Goal: Task Accomplishment & Management: Manage account settings

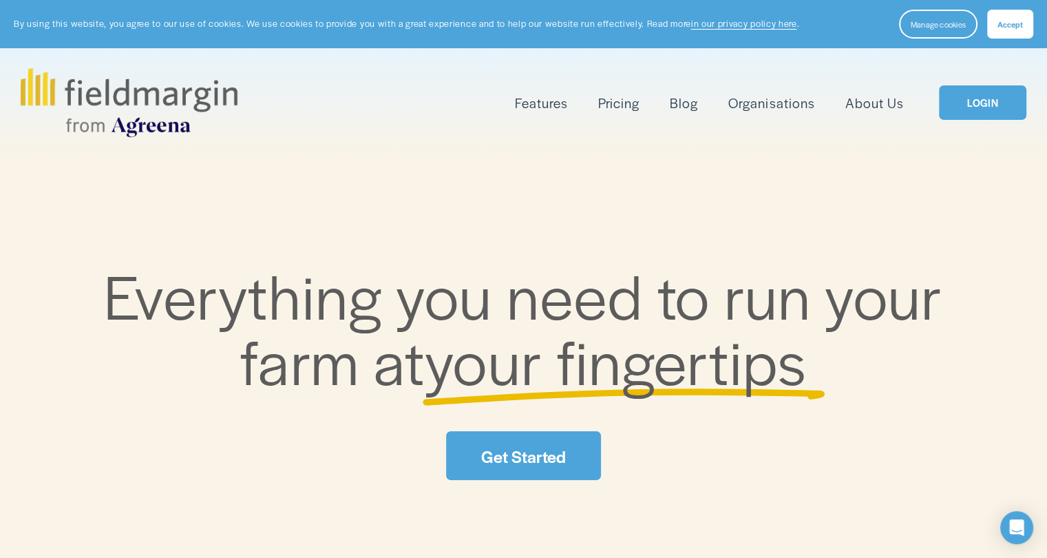
click at [994, 107] on link "LOGIN" at bounding box center [982, 102] width 87 height 35
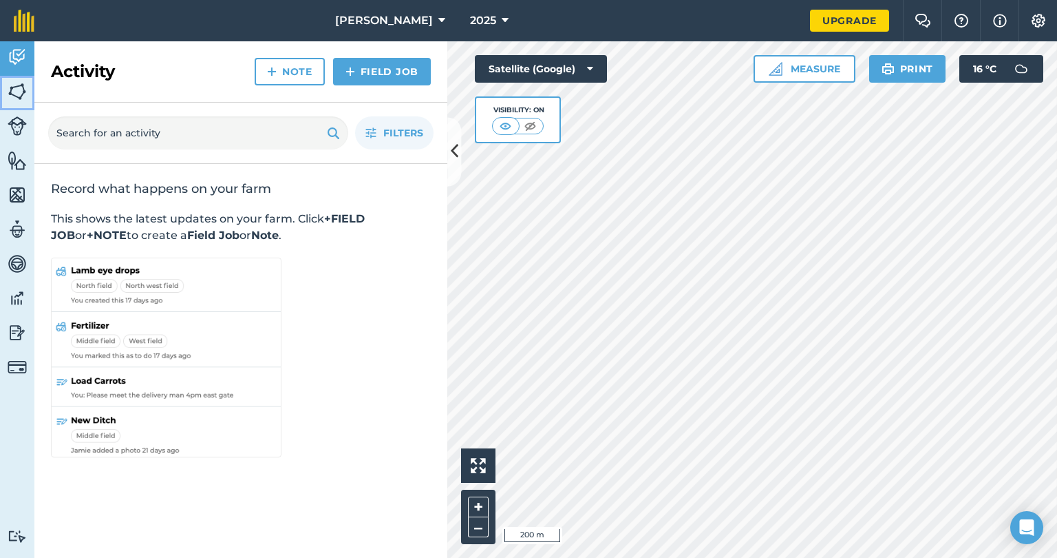
click at [17, 90] on img at bounding box center [17, 91] width 19 height 21
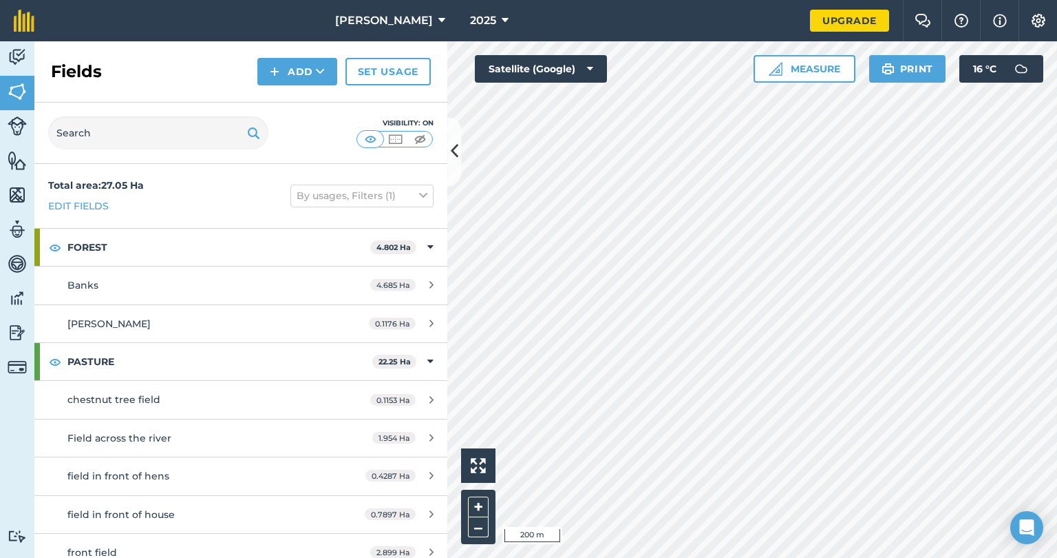
click at [741, 557] on html "wilson agri 2025 Upgrade Farm Chat Help Info Settings Map printing is not avail…" at bounding box center [528, 279] width 1057 height 558
click at [295, 68] on button "Add" at bounding box center [297, 72] width 80 height 28
click at [308, 96] on link "Draw" at bounding box center [298, 102] width 76 height 30
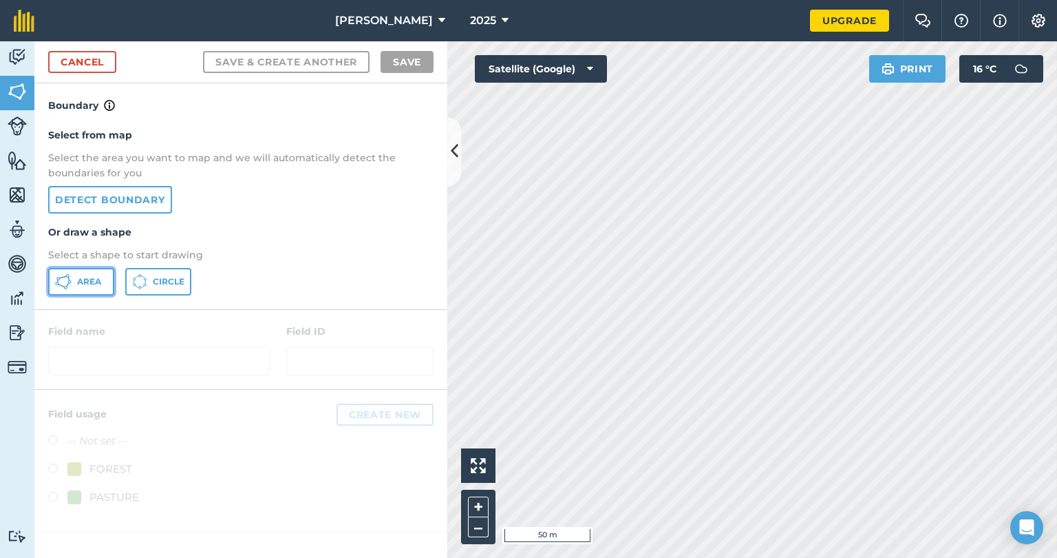
click at [90, 284] on span "Area" at bounding box center [89, 281] width 24 height 11
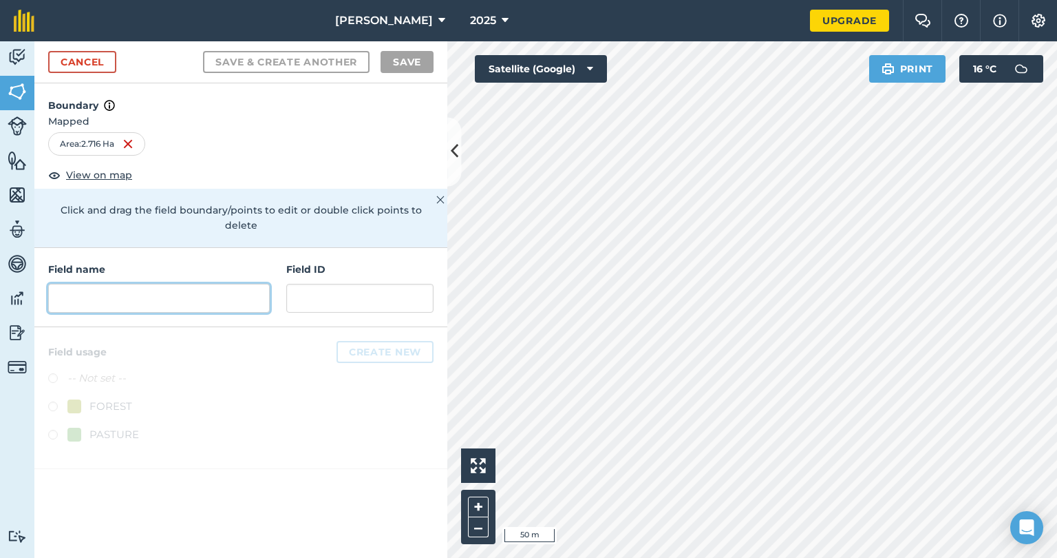
click at [145, 291] on input "text" at bounding box center [159, 298] width 222 height 29
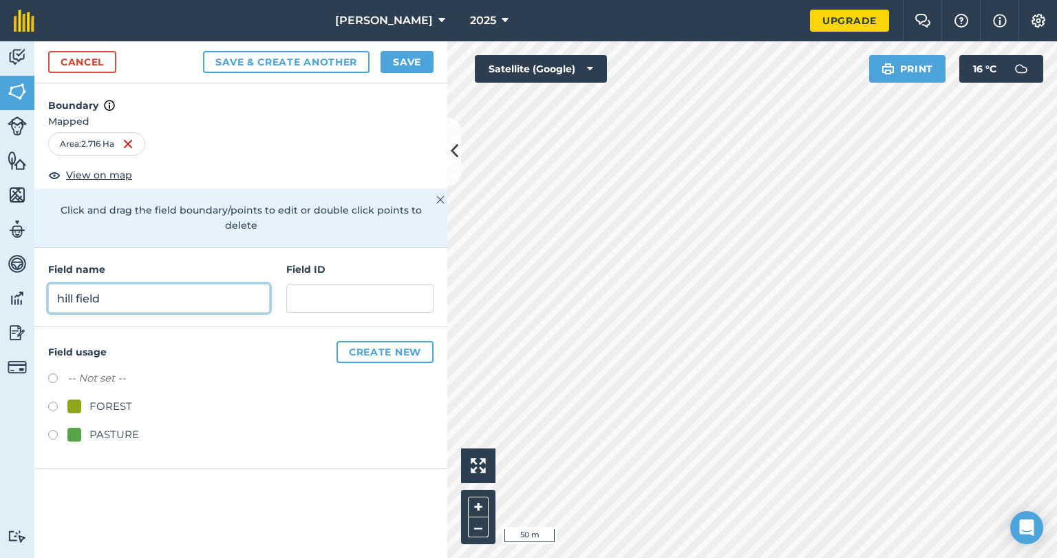
type input "hill field"
click at [54, 430] on label at bounding box center [57, 437] width 19 height 14
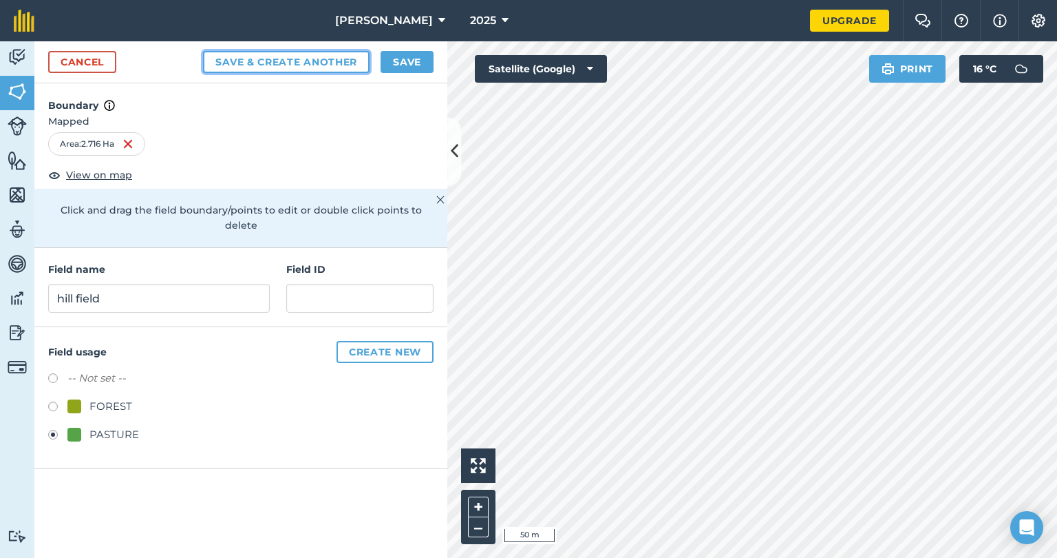
click at [293, 58] on button "Save & Create Another" at bounding box center [286, 62] width 167 height 22
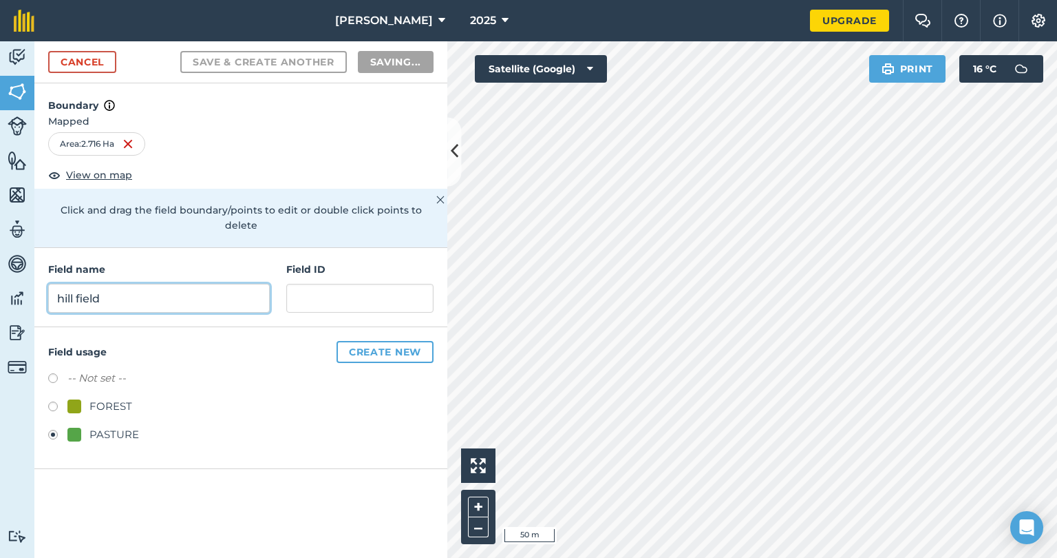
radio input "false"
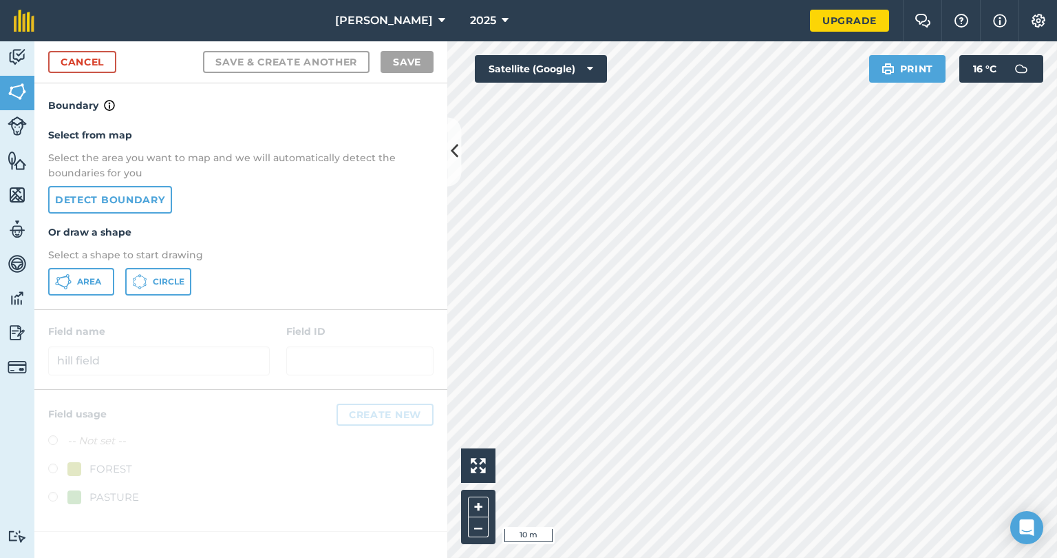
click at [540, 20] on div "wilson agri 2025 Upgrade Farm Chat Help Info Settings Map printing is not avail…" at bounding box center [528, 279] width 1057 height 558
click at [568, 65] on div "Click to start drawing i 10 m + – Satellite (Google) Print 16 ° C" at bounding box center [752, 299] width 610 height 516
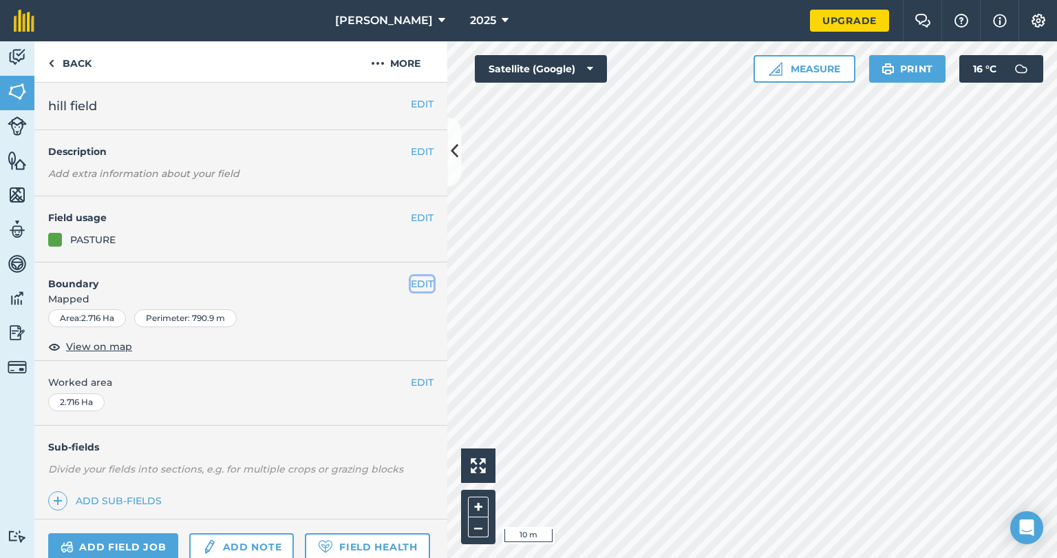
click at [423, 281] on button "EDIT" at bounding box center [422, 283] width 23 height 15
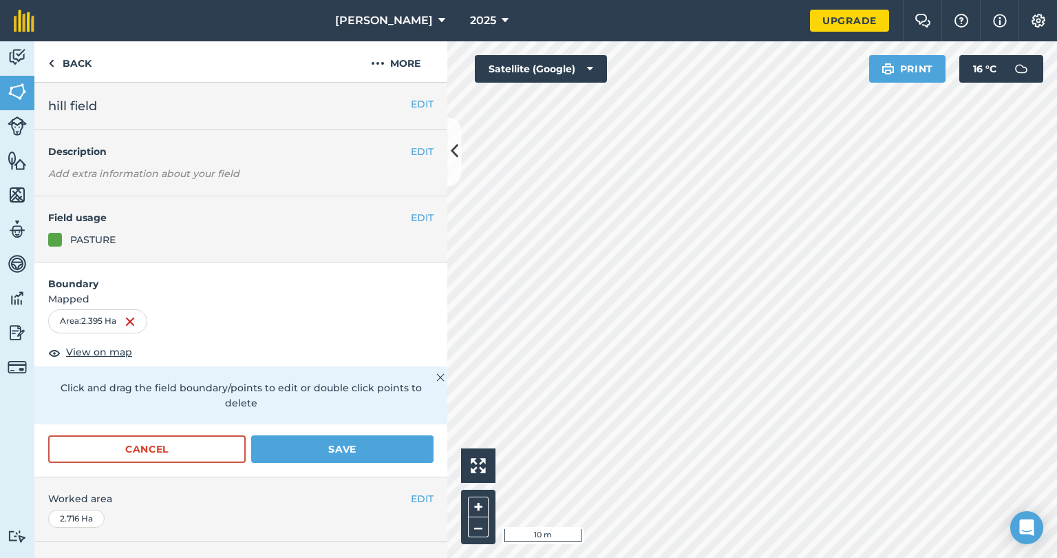
click at [527, 34] on div "wilson agri 2025 Upgrade Farm Chat Help Info Settings Map printing is not avail…" at bounding box center [528, 279] width 1057 height 558
click at [645, 557] on html "wilson agri 2025 Upgrade Farm Chat Help Info Settings Map printing is not avail…" at bounding box center [528, 279] width 1057 height 558
click at [733, 557] on html "wilson agri 2025 Upgrade Farm Chat Help Info Settings Map printing is not avail…" at bounding box center [528, 279] width 1057 height 558
click at [388, 446] on button "Save" at bounding box center [342, 449] width 182 height 28
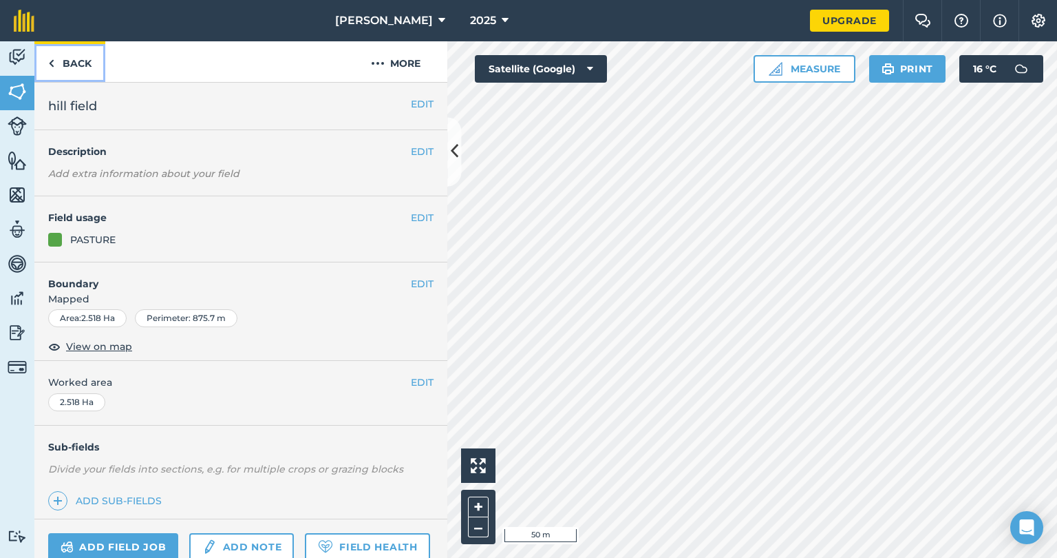
click at [63, 63] on link "Back" at bounding box center [69, 61] width 71 height 41
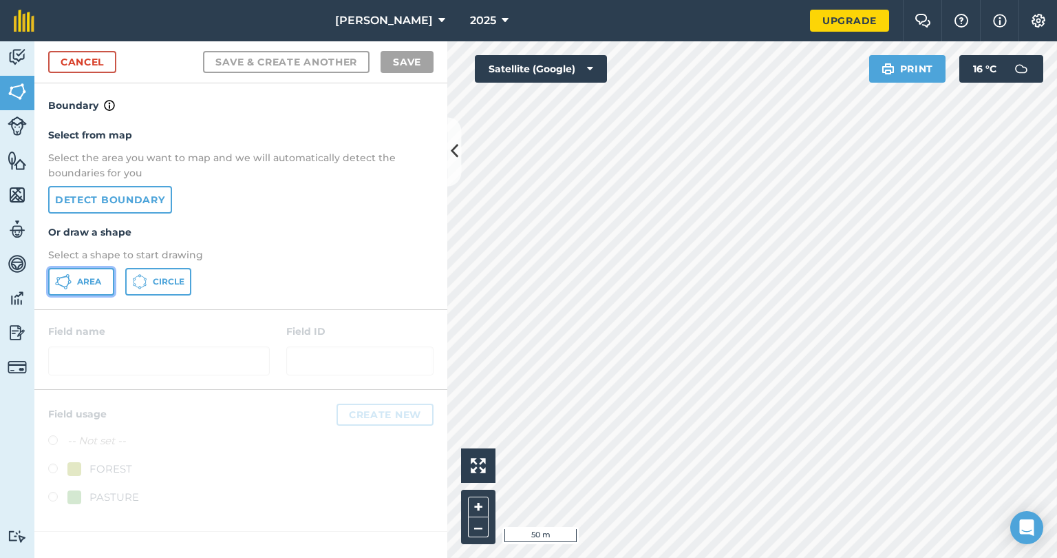
click at [85, 276] on span "Area" at bounding box center [89, 281] width 24 height 11
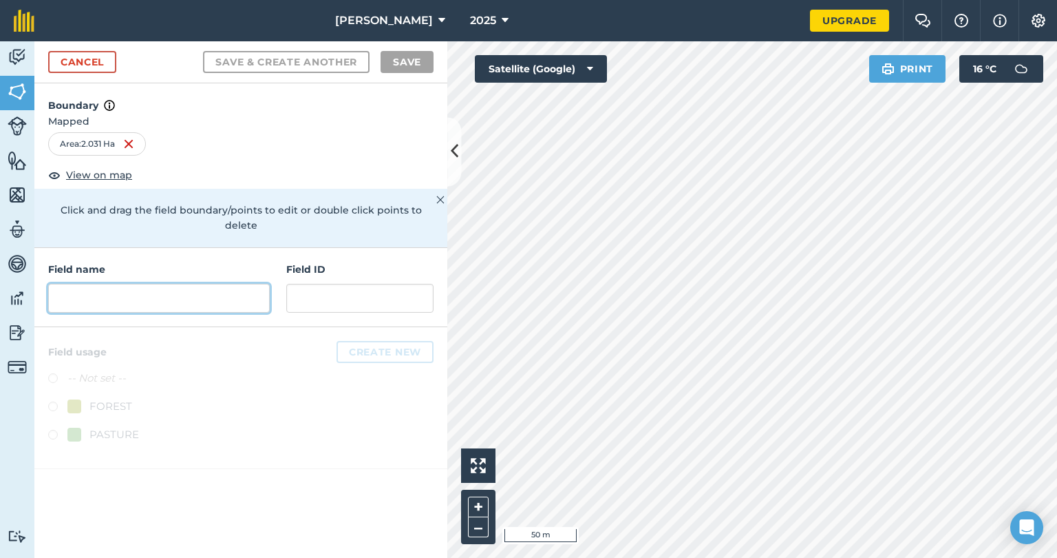
click at [213, 284] on input "text" at bounding box center [159, 298] width 222 height 29
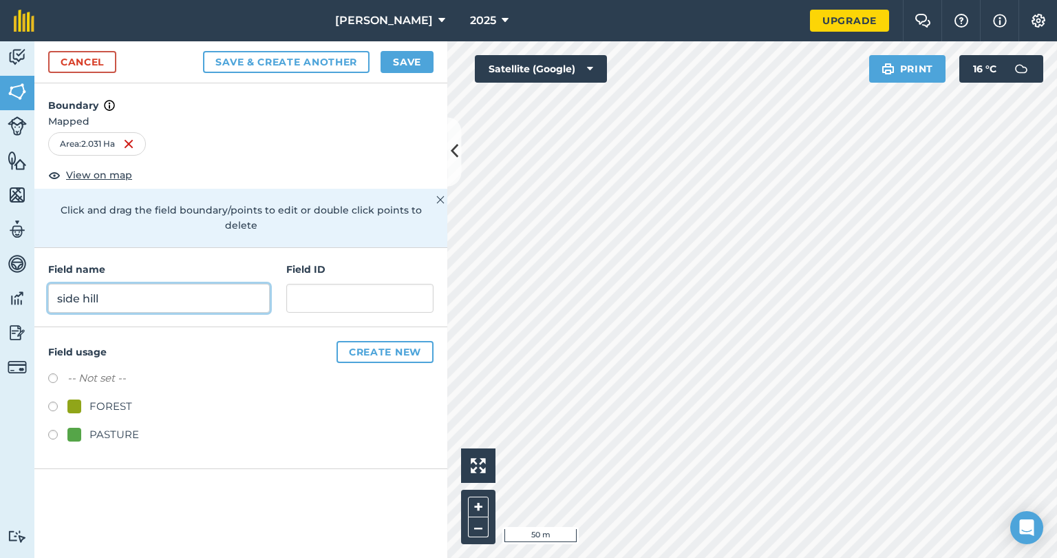
type input "side hill"
click at [49, 430] on label at bounding box center [57, 437] width 19 height 14
radio input "true"
click at [391, 56] on button "Save" at bounding box center [407, 62] width 53 height 22
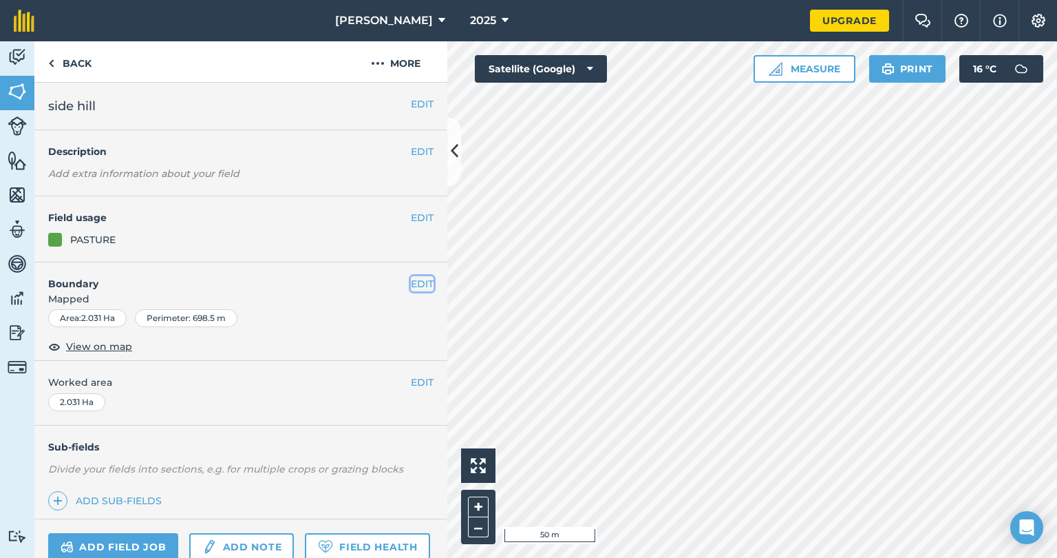
click at [419, 276] on button "EDIT" at bounding box center [422, 283] width 23 height 15
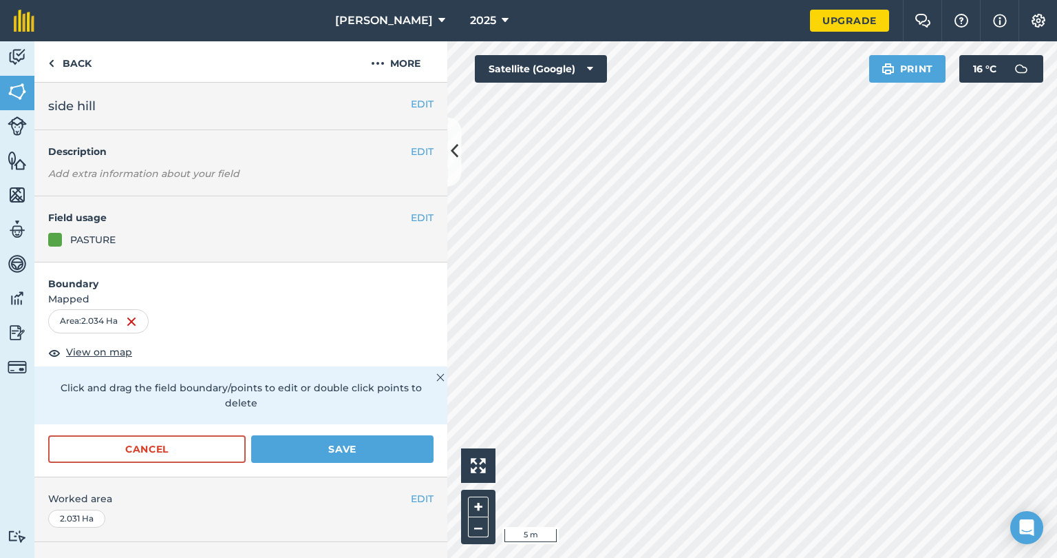
click at [525, 557] on html "wilson agri 2025 Upgrade Farm Chat Help Info Settings Map printing is not avail…" at bounding box center [528, 279] width 1057 height 558
click at [677, 557] on html "wilson agri 2025 Upgrade Farm Chat Help Info Settings Map printing is not avail…" at bounding box center [528, 279] width 1057 height 558
click at [699, 557] on html "wilson agri 2025 Upgrade Farm Chat Help Info Settings Map printing is not avail…" at bounding box center [528, 279] width 1057 height 558
click at [757, 557] on html "wilson agri 2025 Upgrade Farm Chat Help Info Settings Map printing is not avail…" at bounding box center [528, 279] width 1057 height 558
click at [802, 557] on html "wilson agri 2025 Upgrade Farm Chat Help Info Settings Map printing is not avail…" at bounding box center [528, 279] width 1057 height 558
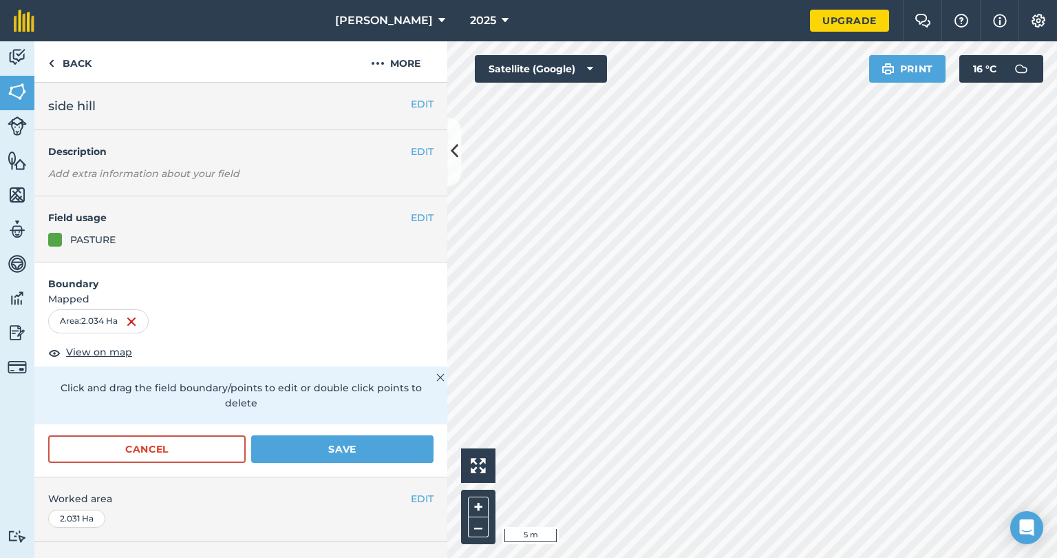
click at [694, 557] on html "wilson agri 2025 Upgrade Farm Chat Help Info Settings Map printing is not avail…" at bounding box center [528, 279] width 1057 height 558
click at [704, 557] on html "wilson agri 2025 Upgrade Farm Chat Help Info Settings Map printing is not avail…" at bounding box center [528, 279] width 1057 height 558
click at [596, 557] on html "wilson agri 2025 Upgrade Farm Chat Help Info Settings Map printing is not avail…" at bounding box center [528, 279] width 1057 height 558
click at [358, 165] on div "Activity Fields Livestock Features Maps Team Vehicles Data Reporting Billing Tu…" at bounding box center [528, 299] width 1057 height 516
click at [364, 450] on button "Save" at bounding box center [342, 449] width 182 height 28
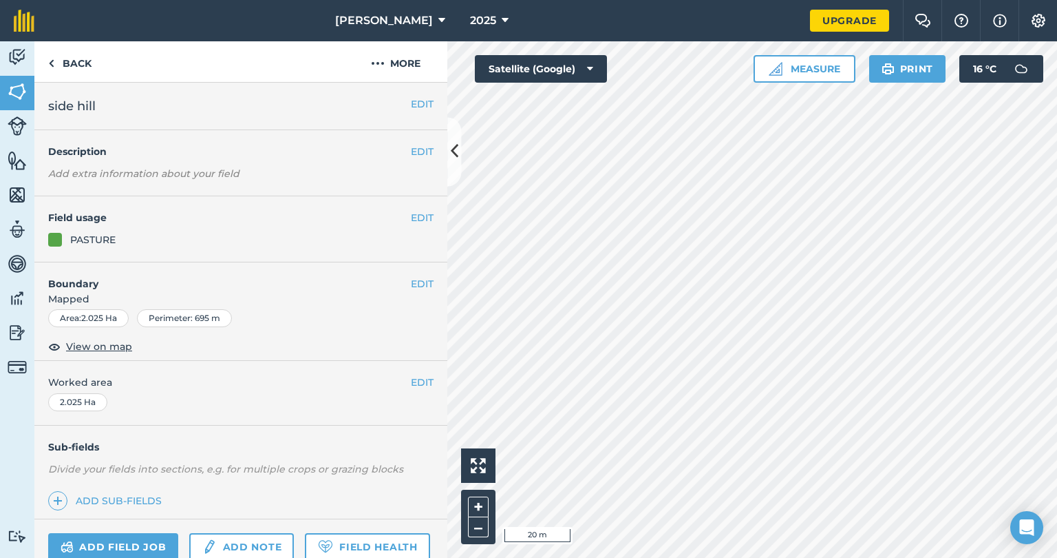
click at [548, 0] on html "wilson agri 2025 Upgrade Farm Chat Help Info Settings Map printing is not avail…" at bounding box center [528, 279] width 1057 height 558
click at [55, 63] on link "Back" at bounding box center [69, 61] width 71 height 41
click at [72, 63] on link "Back" at bounding box center [69, 61] width 71 height 41
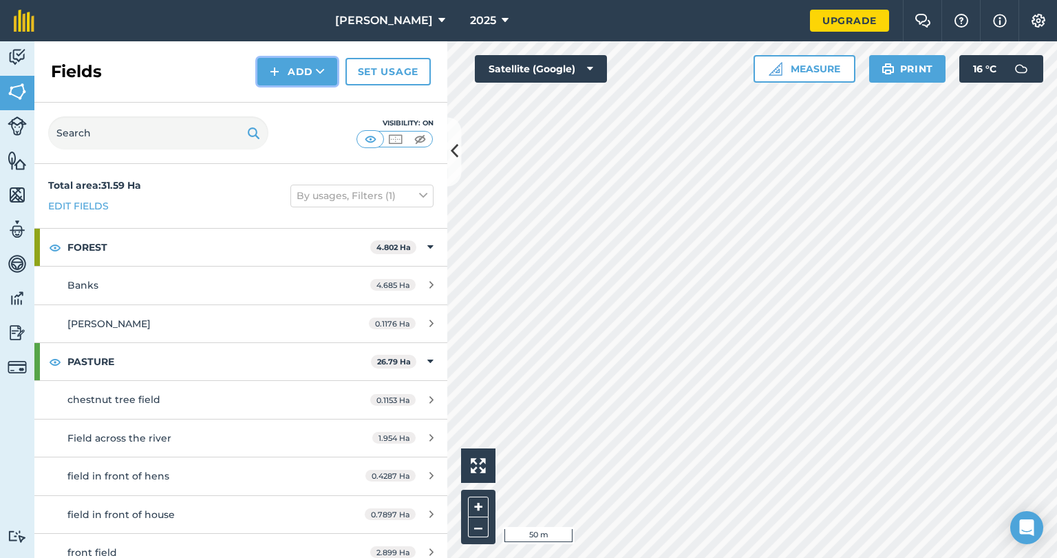
click at [299, 73] on button "Add" at bounding box center [297, 72] width 80 height 28
click at [312, 100] on link "Draw" at bounding box center [298, 102] width 76 height 30
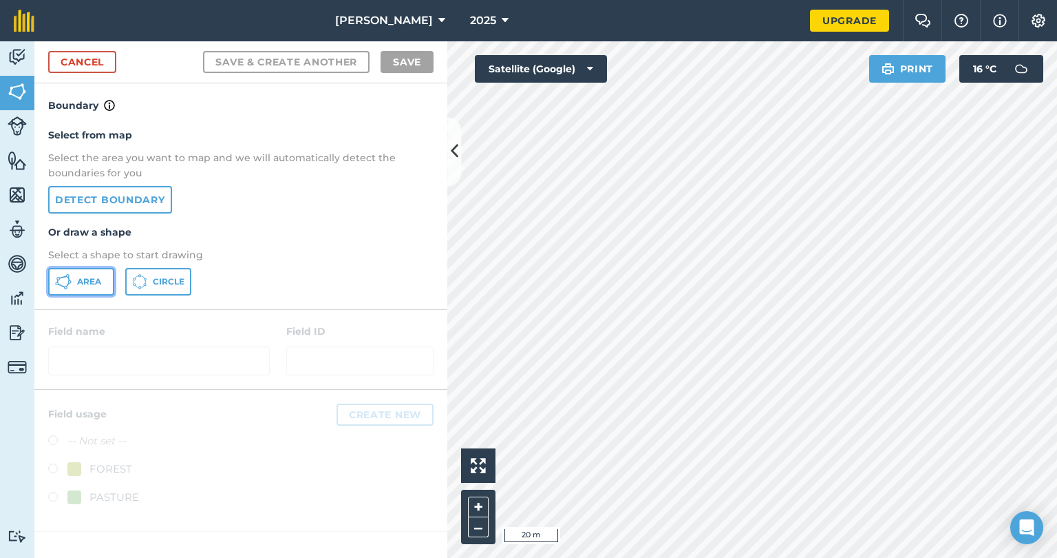
click at [92, 274] on button "Area" at bounding box center [81, 282] width 66 height 28
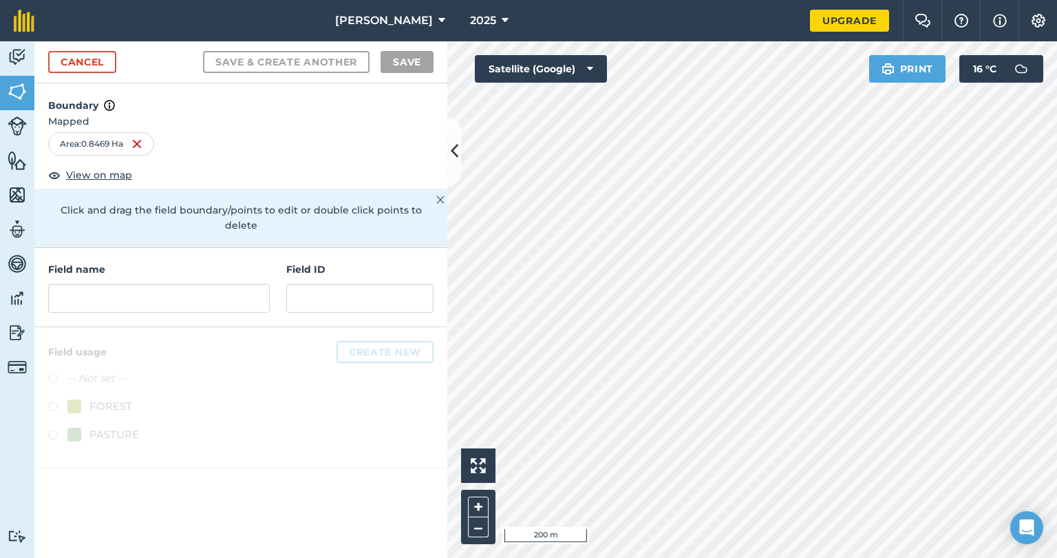
click at [843, 557] on html "wilson agri 2025 Upgrade Farm Chat Help Info Settings Map printing is not avail…" at bounding box center [528, 279] width 1057 height 558
click at [10, 87] on img at bounding box center [17, 91] width 19 height 21
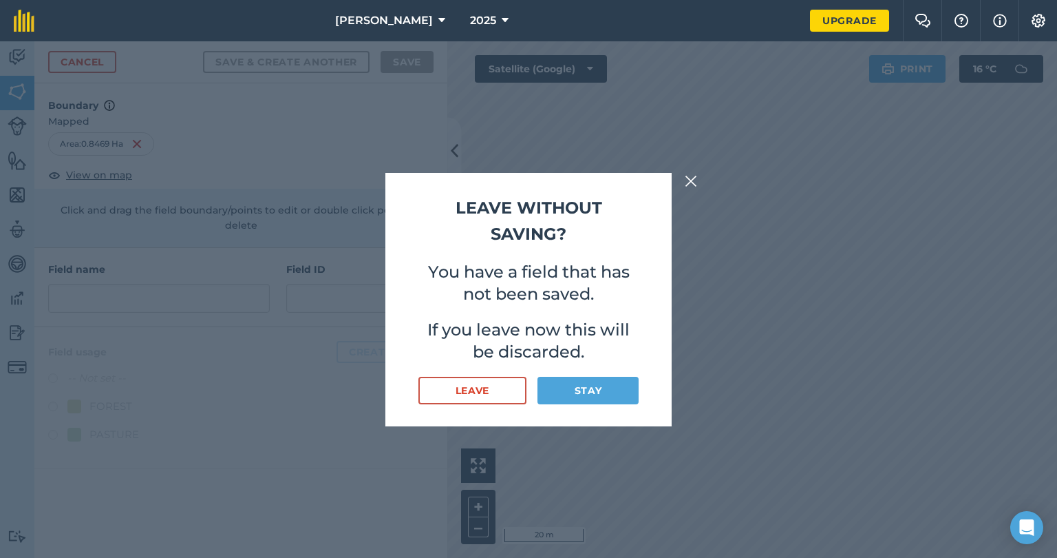
click at [567, 403] on div "Leave Stay" at bounding box center [529, 391] width 220 height 28
click at [566, 397] on button "Stay" at bounding box center [588, 391] width 101 height 28
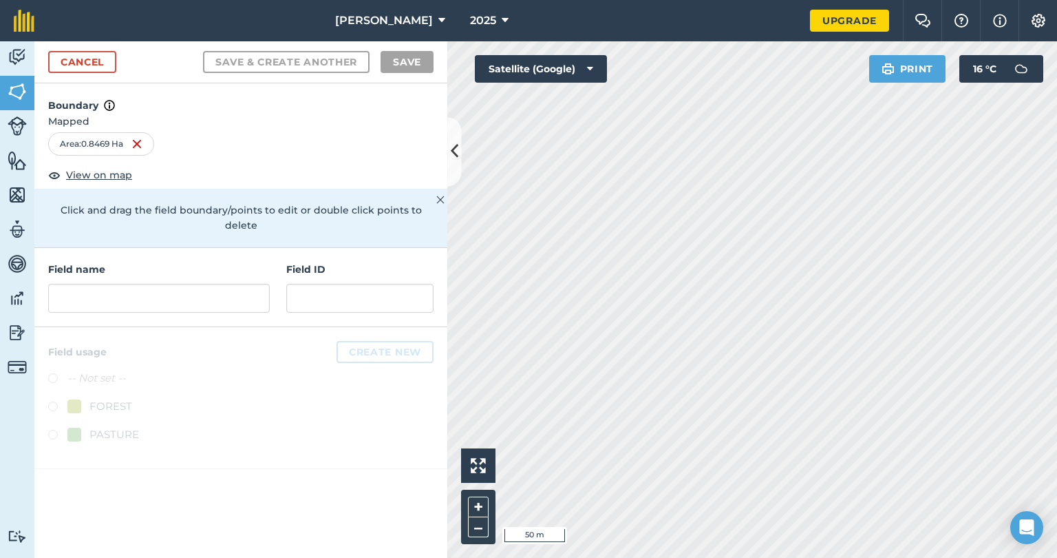
click at [852, 0] on html "wilson agri 2025 Upgrade Farm Chat Help Info Settings Map printing is not avail…" at bounding box center [528, 279] width 1057 height 558
click at [818, 0] on html "wilson agri 2025 Upgrade Farm Chat Help Info Settings Map printing is not avail…" at bounding box center [528, 279] width 1057 height 558
click at [211, 284] on input "text" at bounding box center [159, 298] width 222 height 29
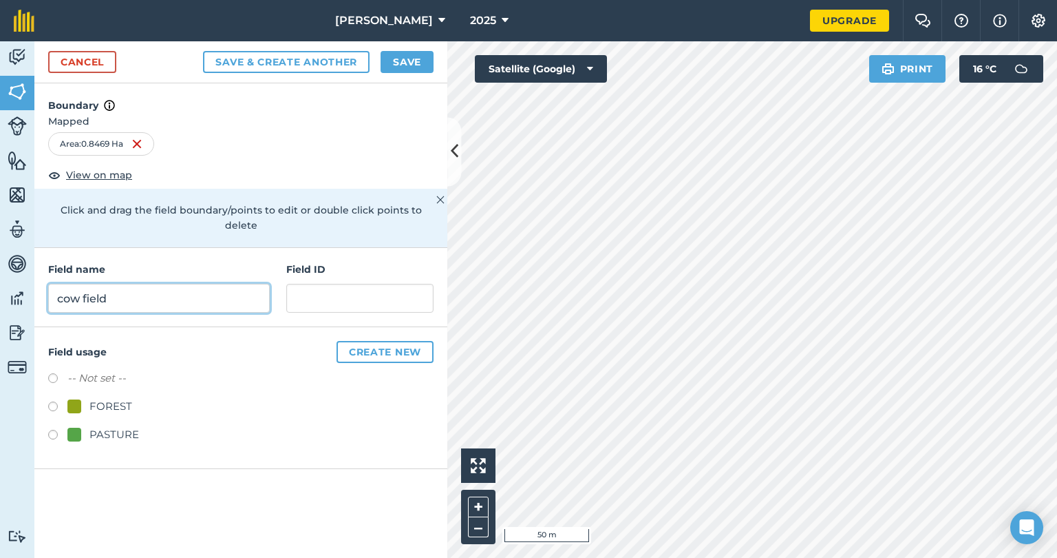
type input "cow field"
click at [47, 413] on div "Field usage Create new -- Not set -- FOREST PASTURE" at bounding box center [240, 398] width 413 height 142
click at [52, 430] on label at bounding box center [57, 437] width 19 height 14
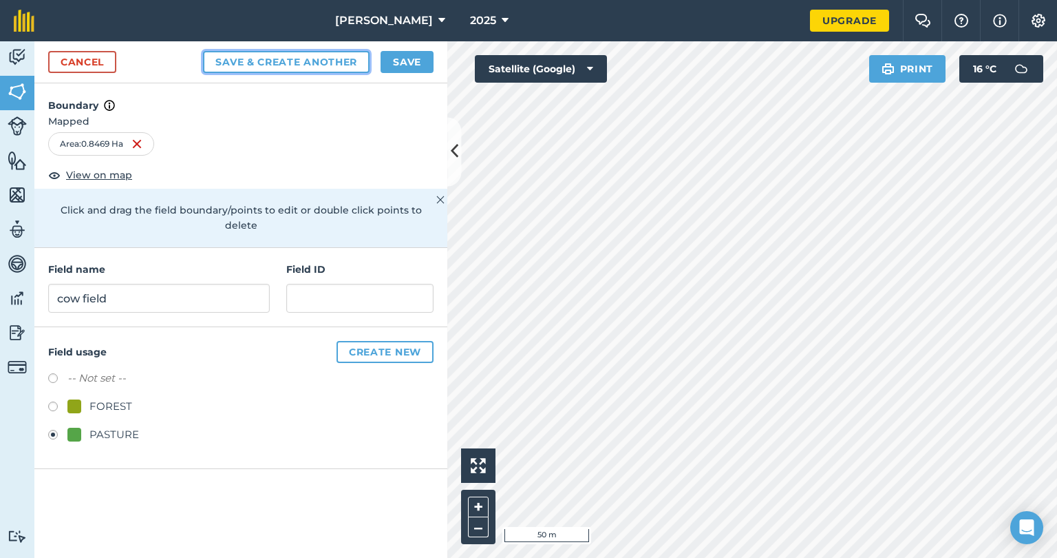
click at [289, 59] on button "Save & Create Another" at bounding box center [286, 62] width 167 height 22
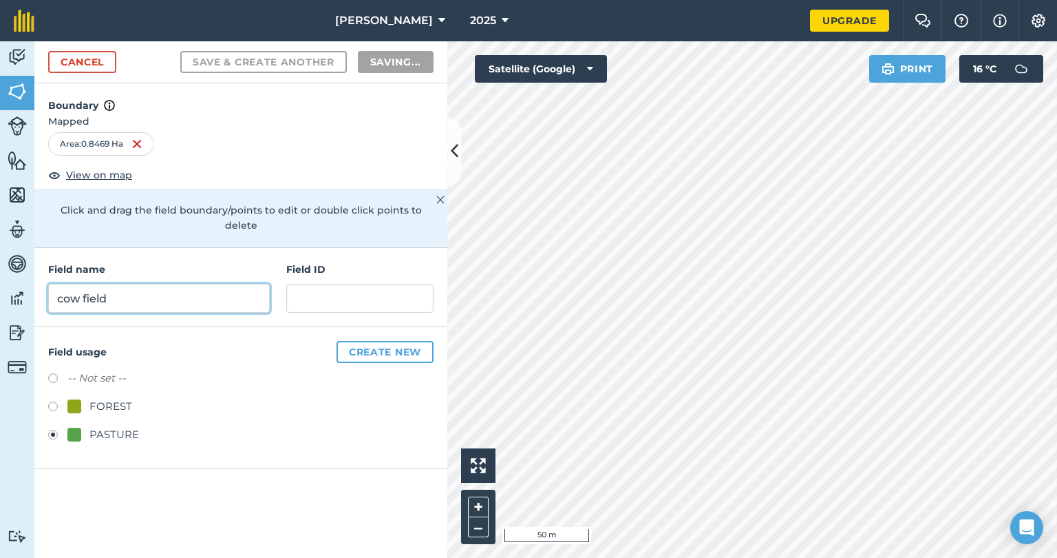
radio input "false"
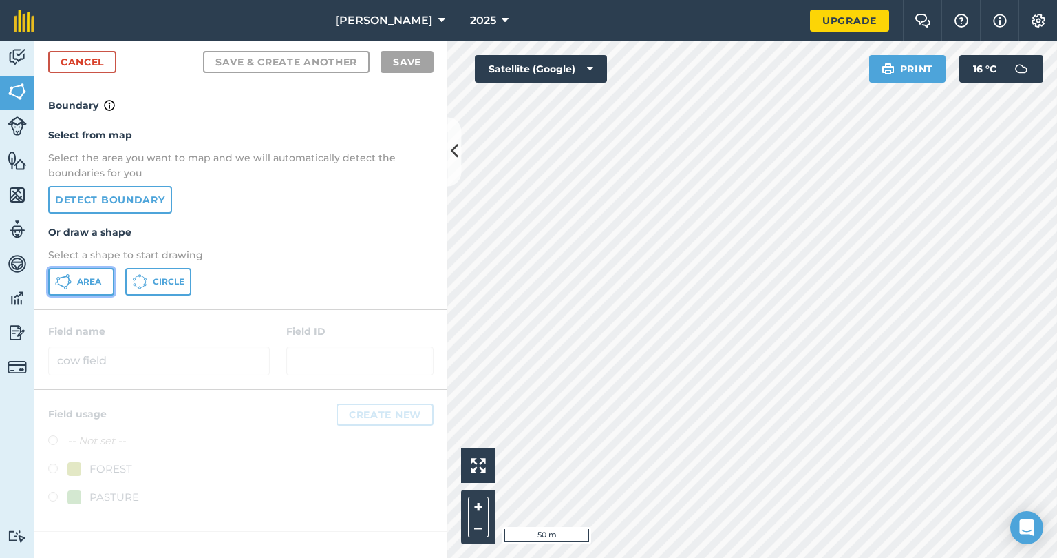
click at [103, 282] on button "Area" at bounding box center [81, 282] width 66 height 28
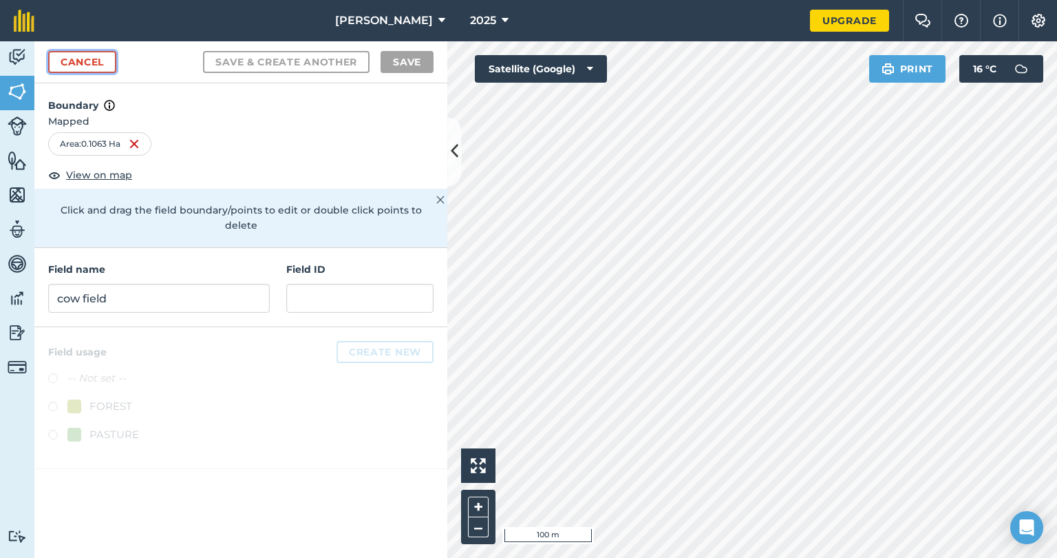
click at [101, 67] on link "Cancel" at bounding box center [82, 62] width 68 height 22
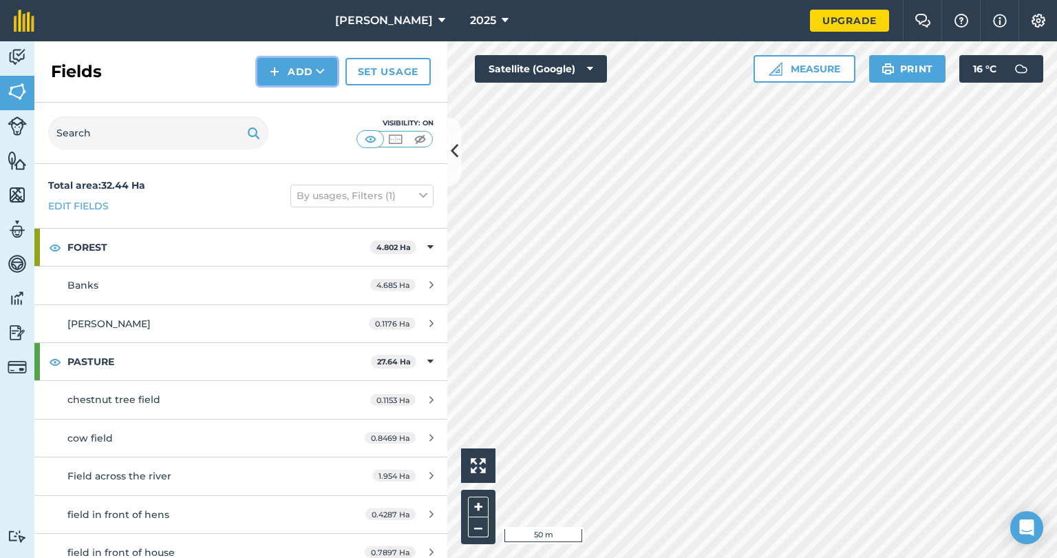
click at [293, 70] on button "Add" at bounding box center [297, 72] width 80 height 28
click at [302, 105] on link "Draw" at bounding box center [298, 102] width 76 height 30
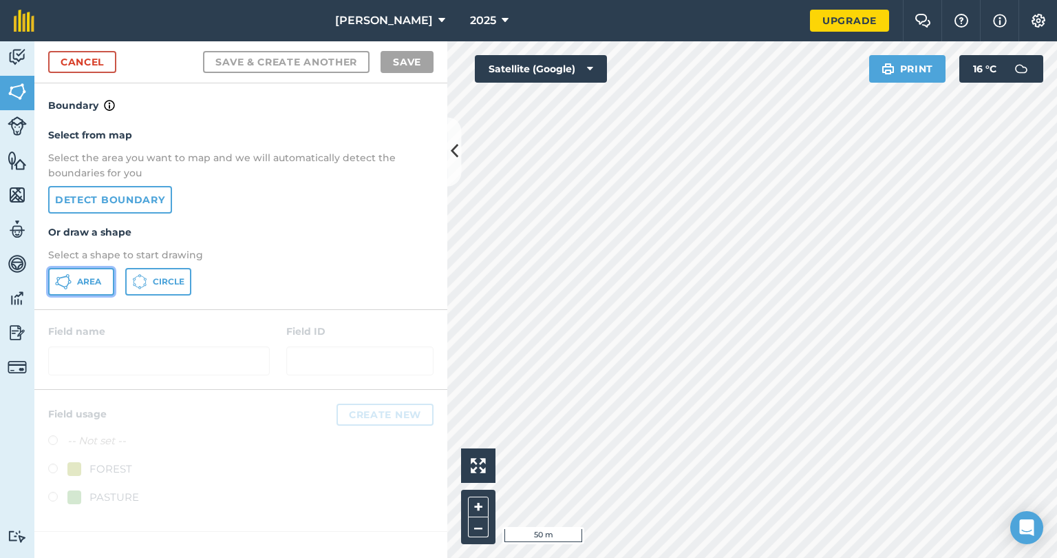
click at [96, 279] on span "Area" at bounding box center [89, 281] width 24 height 11
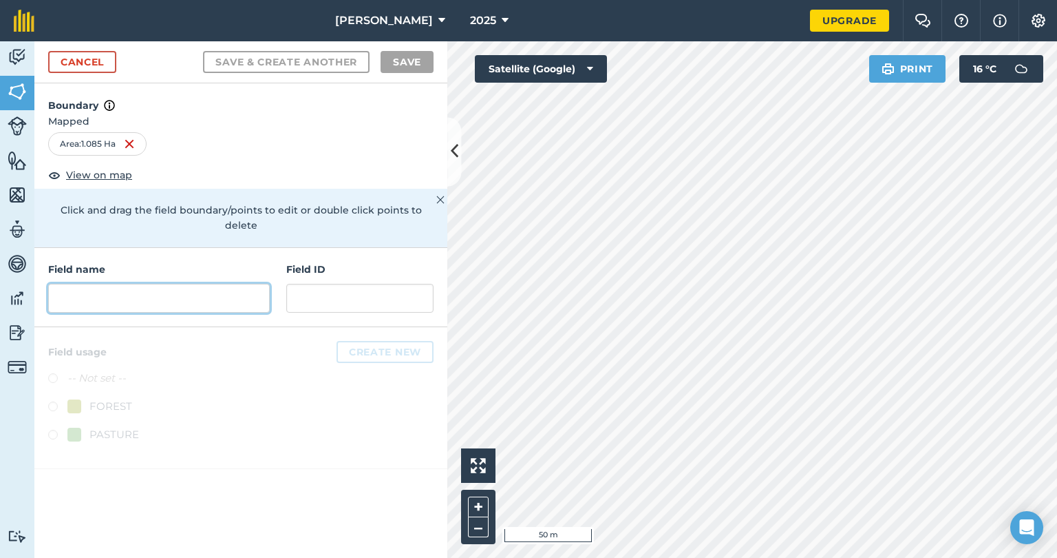
click at [237, 284] on input "text" at bounding box center [159, 298] width 222 height 29
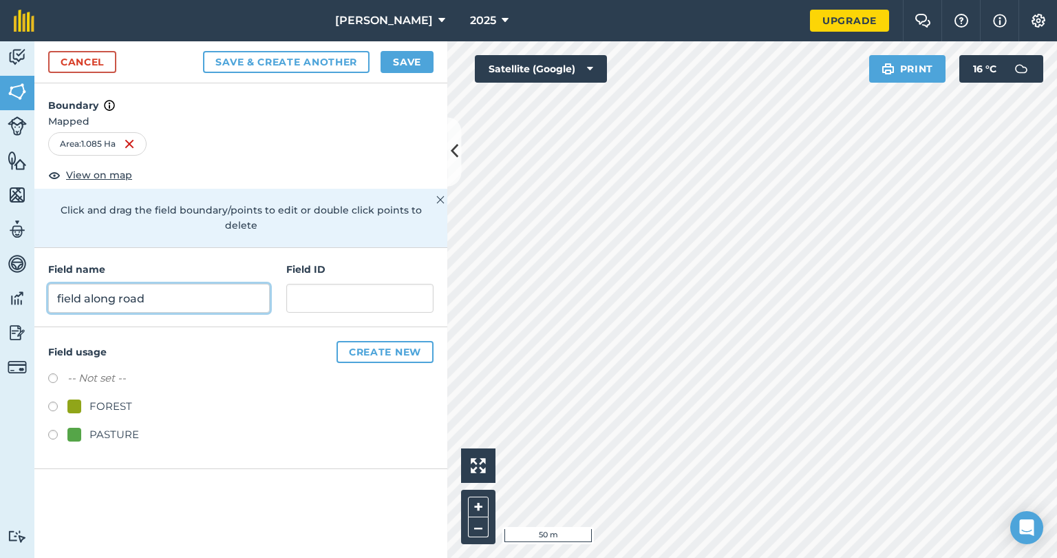
type input "field along road"
click at [50, 430] on label at bounding box center [57, 437] width 19 height 14
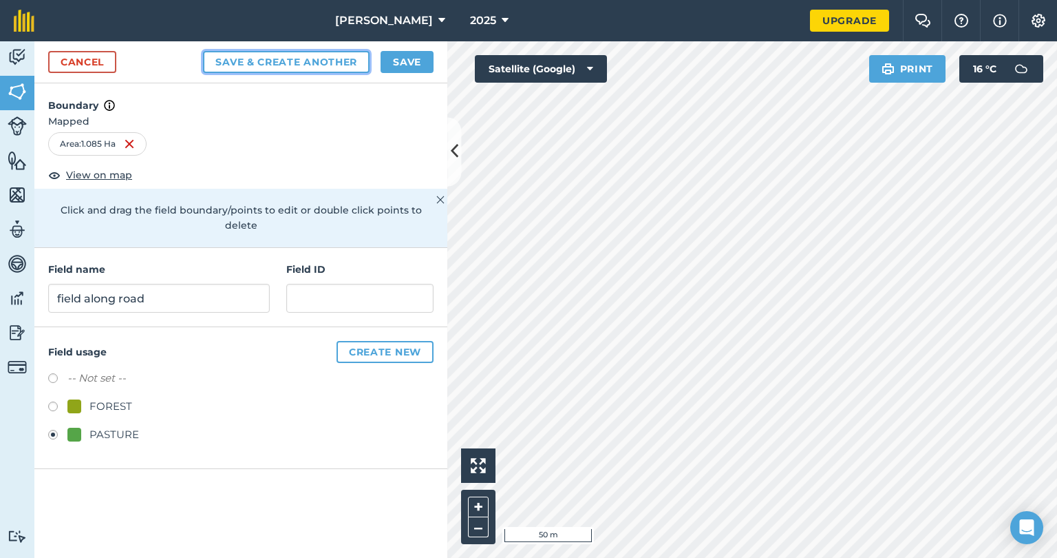
click at [262, 62] on button "Save & Create Another" at bounding box center [286, 62] width 167 height 22
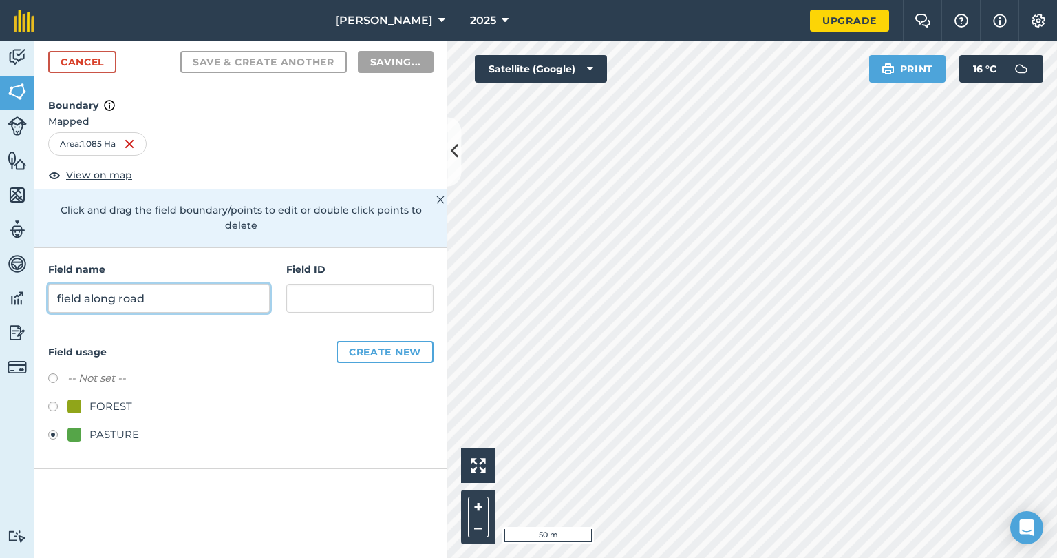
radio input "false"
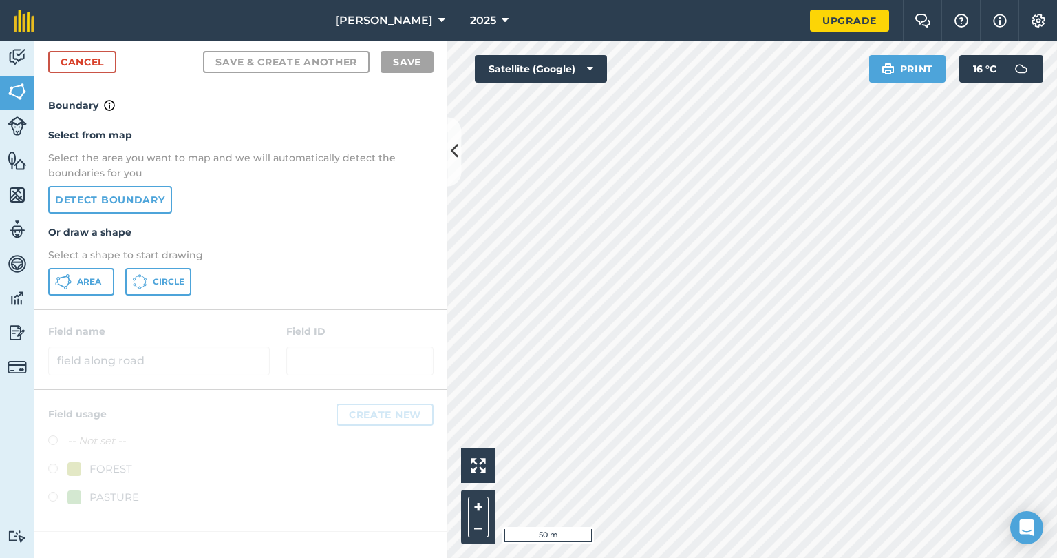
click at [625, 557] on html "wilson agri 2025 Upgrade Farm Chat Help Info Settings Map printing is not avail…" at bounding box center [528, 279] width 1057 height 558
click at [99, 277] on span "Area" at bounding box center [89, 281] width 24 height 11
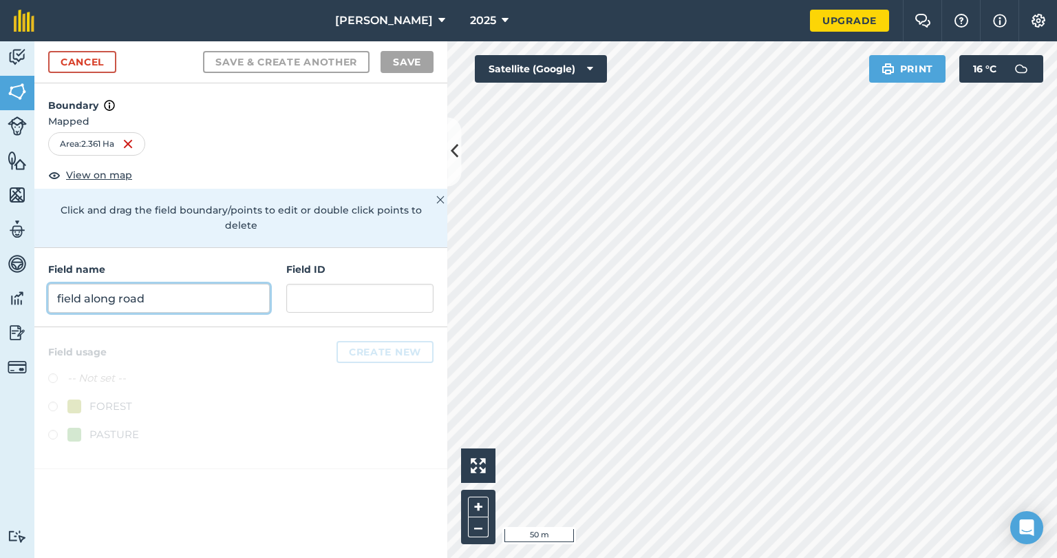
click at [227, 284] on input "field along road" at bounding box center [159, 298] width 222 height 29
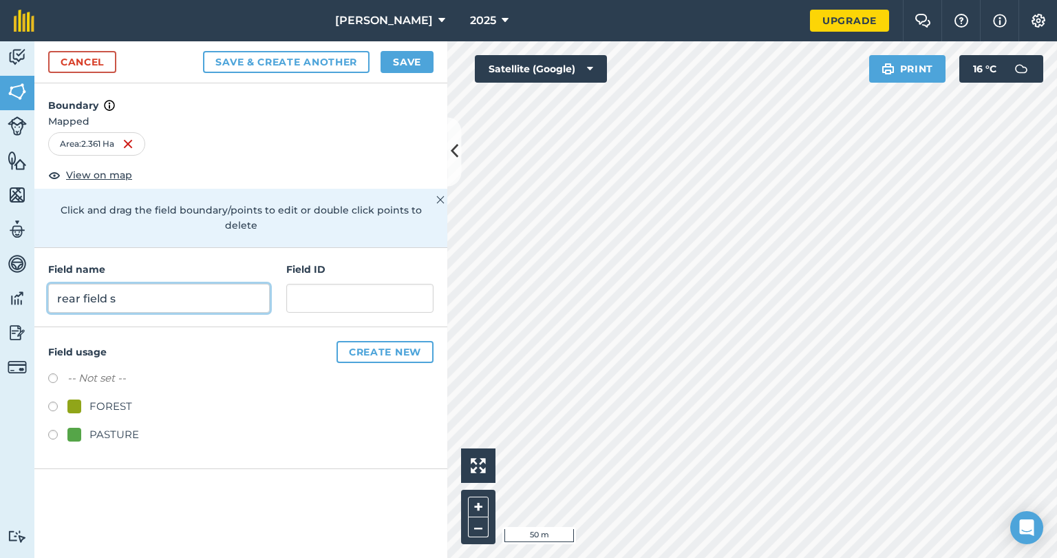
type input "rear field s"
click at [50, 430] on label at bounding box center [57, 437] width 19 height 14
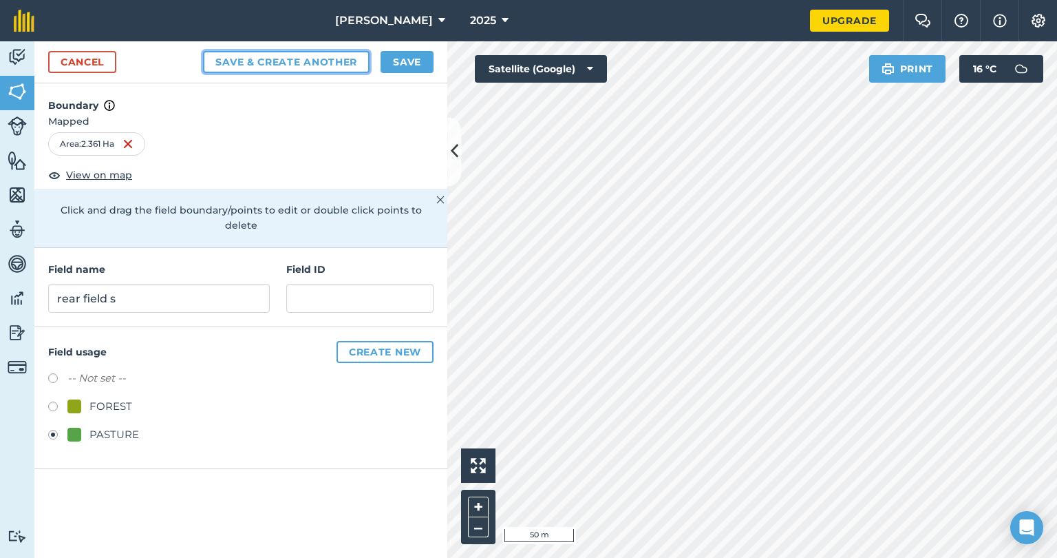
click at [268, 64] on button "Save & Create Another" at bounding box center [286, 62] width 167 height 22
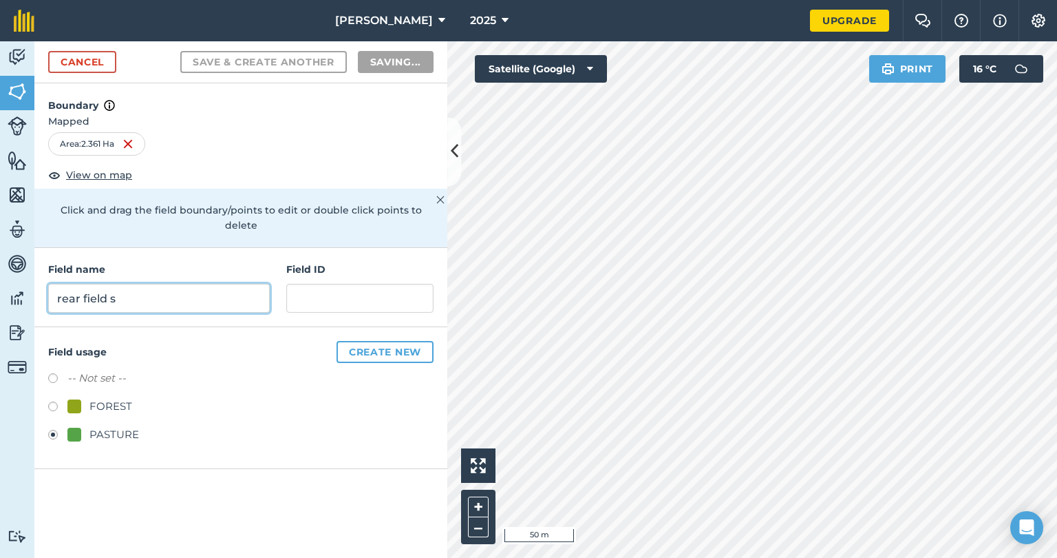
radio input "false"
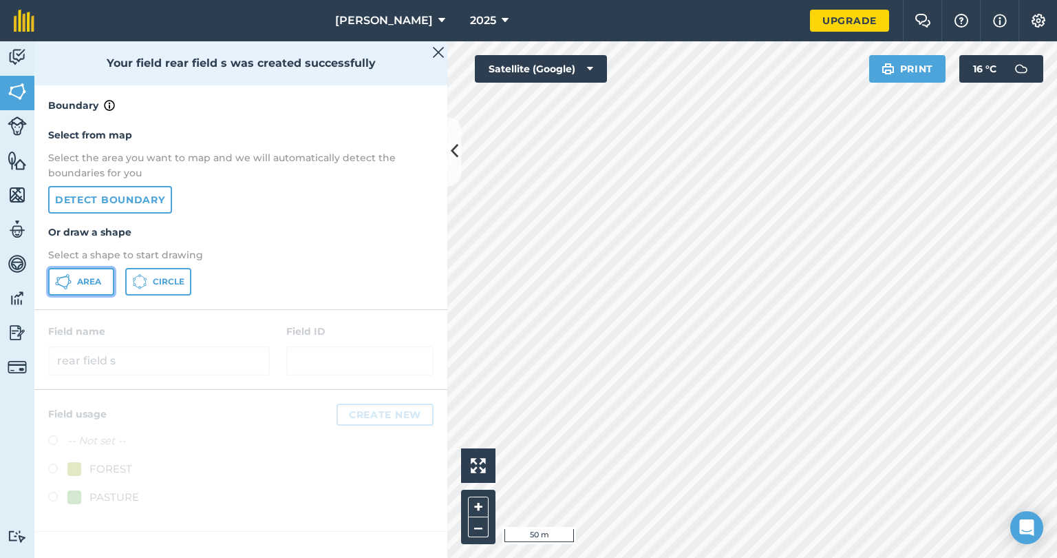
click at [71, 279] on icon at bounding box center [63, 281] width 17 height 17
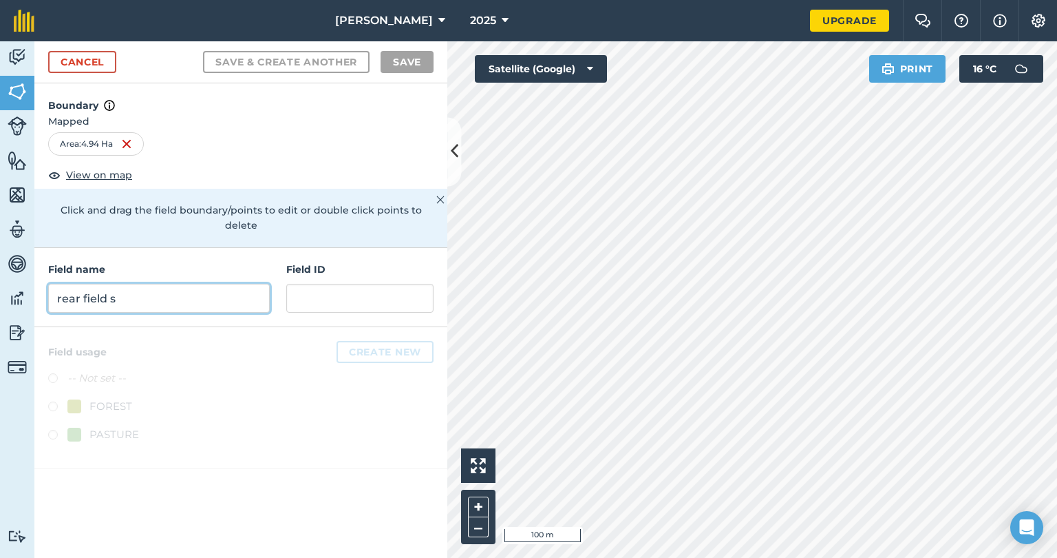
click at [217, 284] on input "rear field s" at bounding box center [159, 298] width 222 height 29
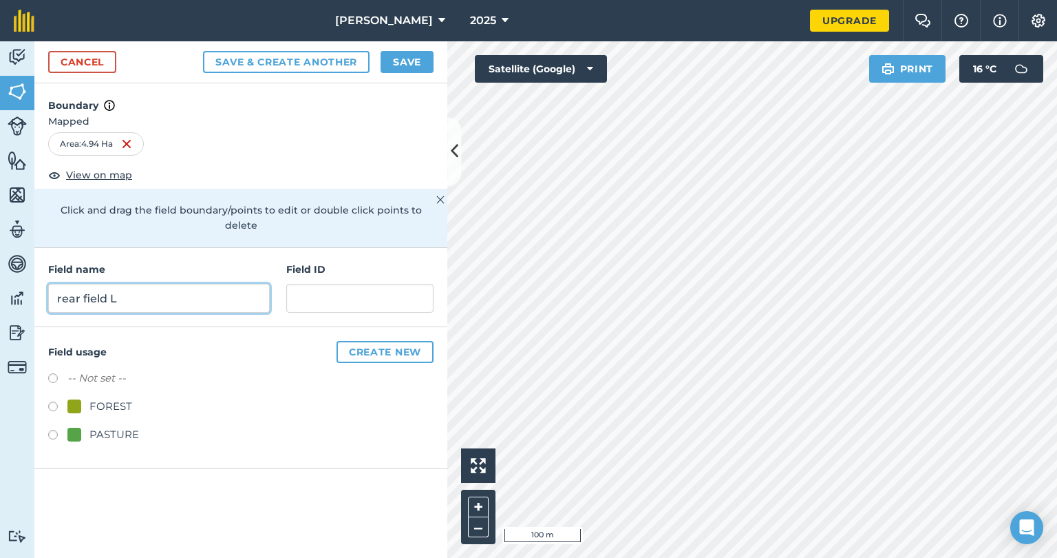
type input "rear field L"
click at [54, 430] on label at bounding box center [57, 437] width 19 height 14
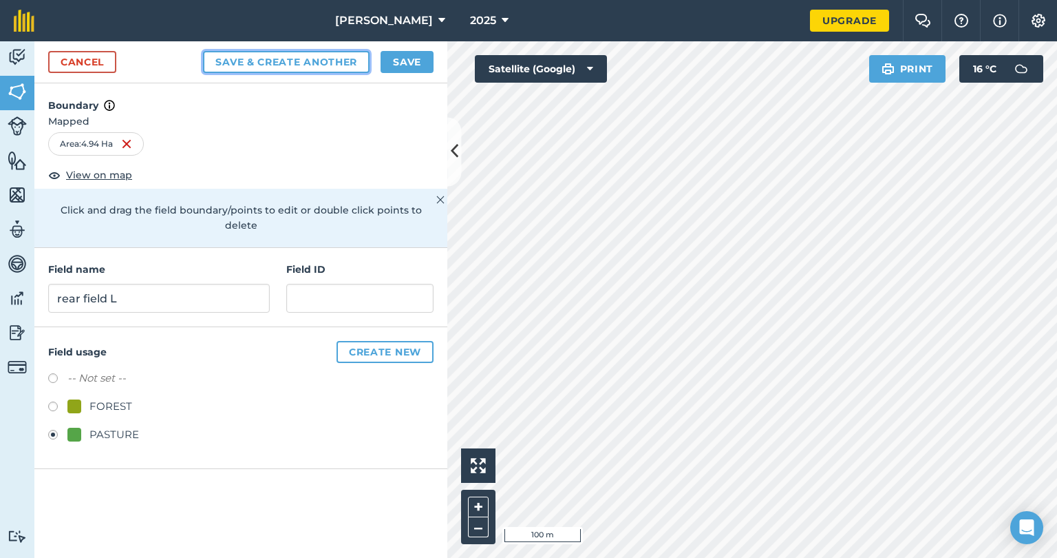
click at [314, 61] on button "Save & Create Another" at bounding box center [286, 62] width 167 height 22
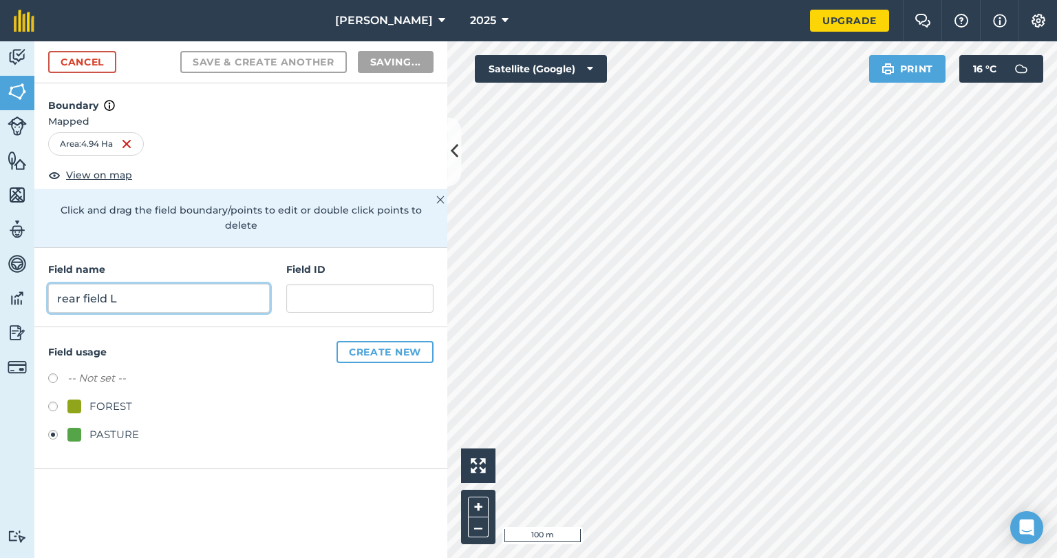
radio input "false"
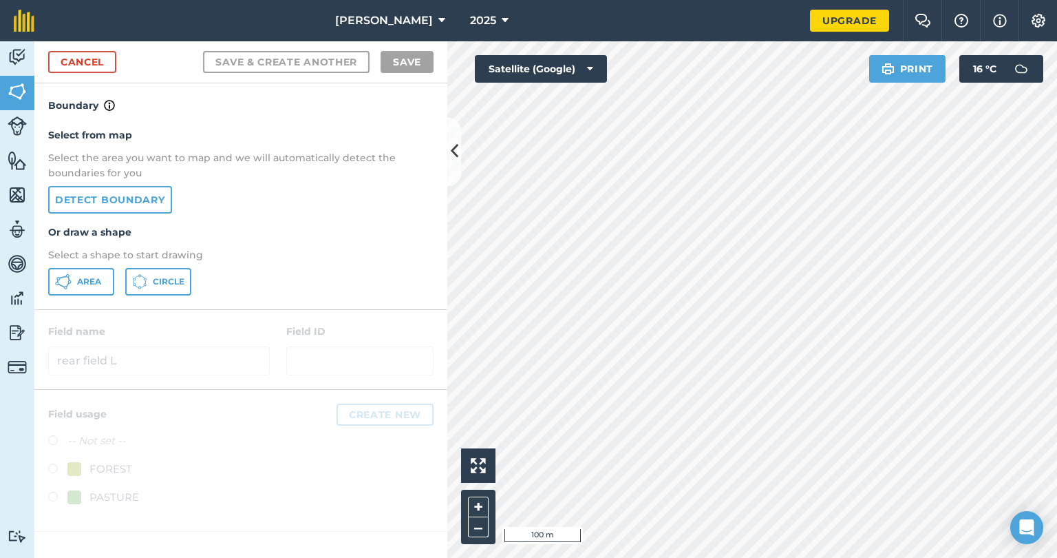
click at [855, 557] on html "wilson agri 2025 Upgrade Farm Chat Help Info Settings Map printing is not avail…" at bounding box center [528, 279] width 1057 height 558
click at [96, 283] on span "Area" at bounding box center [89, 281] width 24 height 11
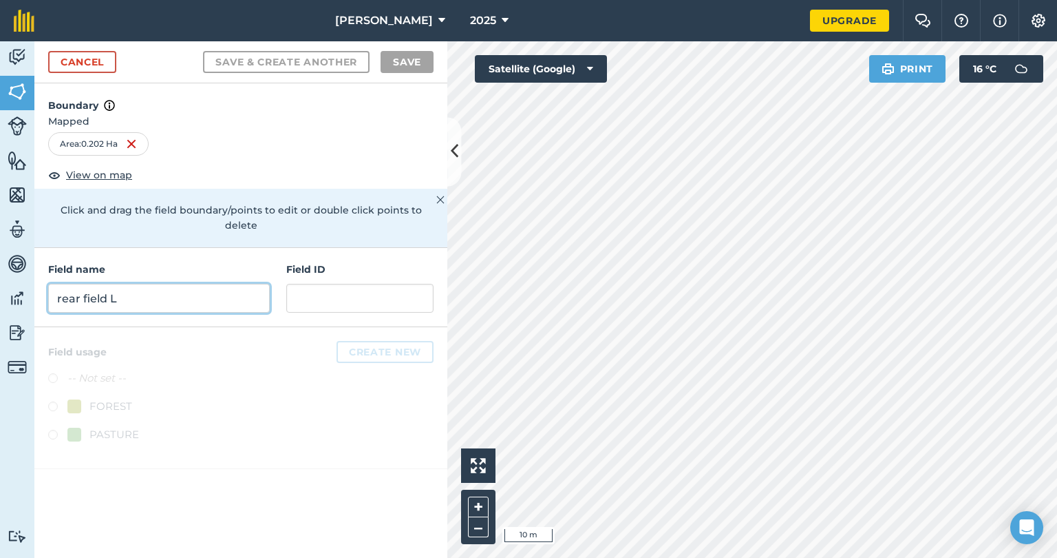
click at [187, 284] on input "rear field L" at bounding box center [159, 298] width 222 height 29
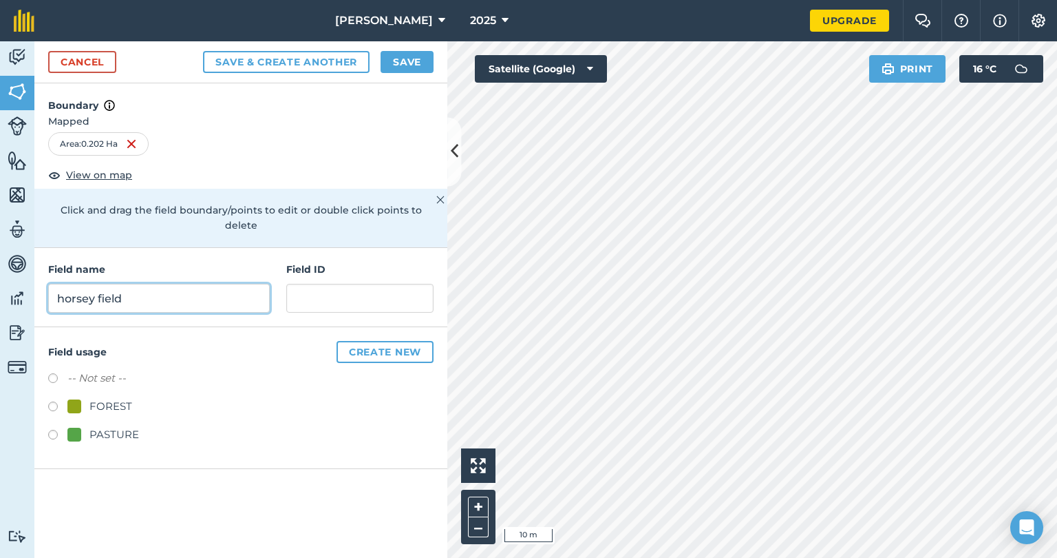
type input "horsey field"
click at [51, 430] on label at bounding box center [57, 437] width 19 height 14
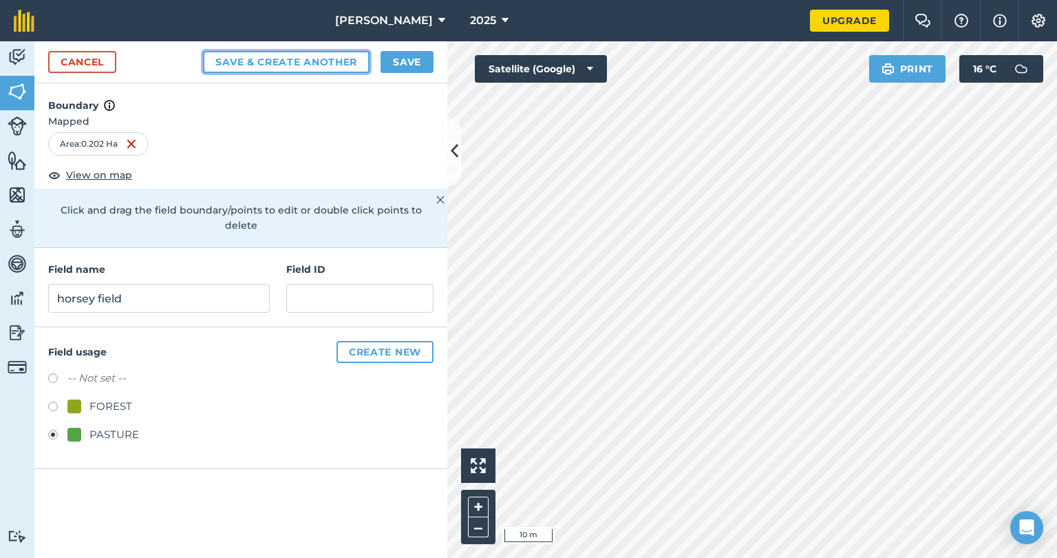
click at [283, 54] on button "Save & Create Another" at bounding box center [286, 62] width 167 height 22
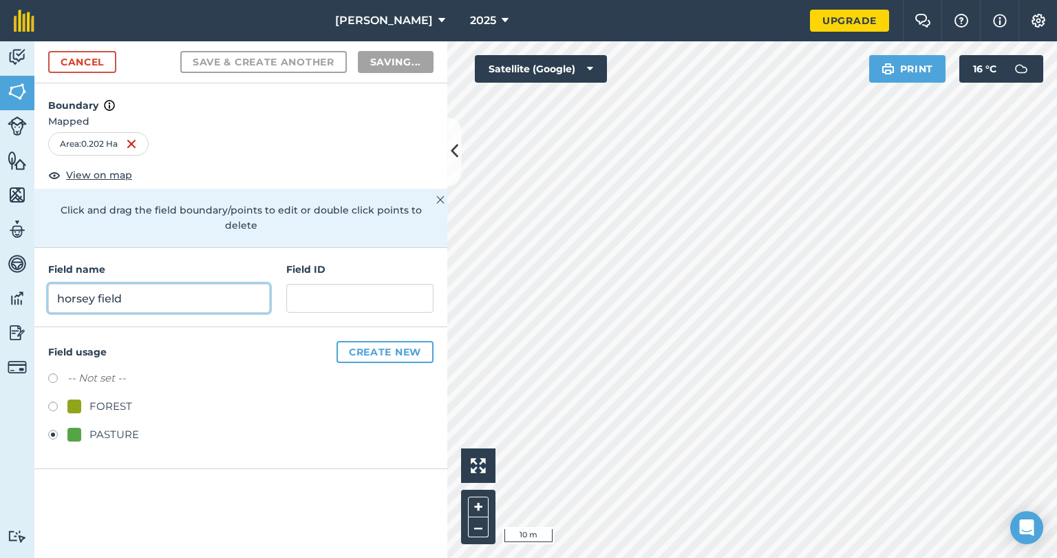
radio input "false"
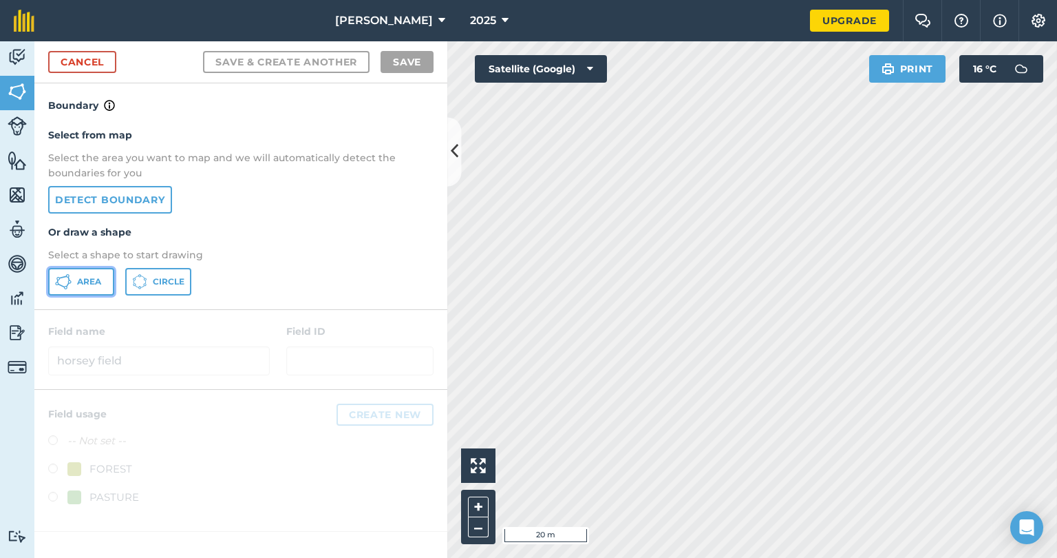
click at [78, 277] on span "Area" at bounding box center [89, 281] width 24 height 11
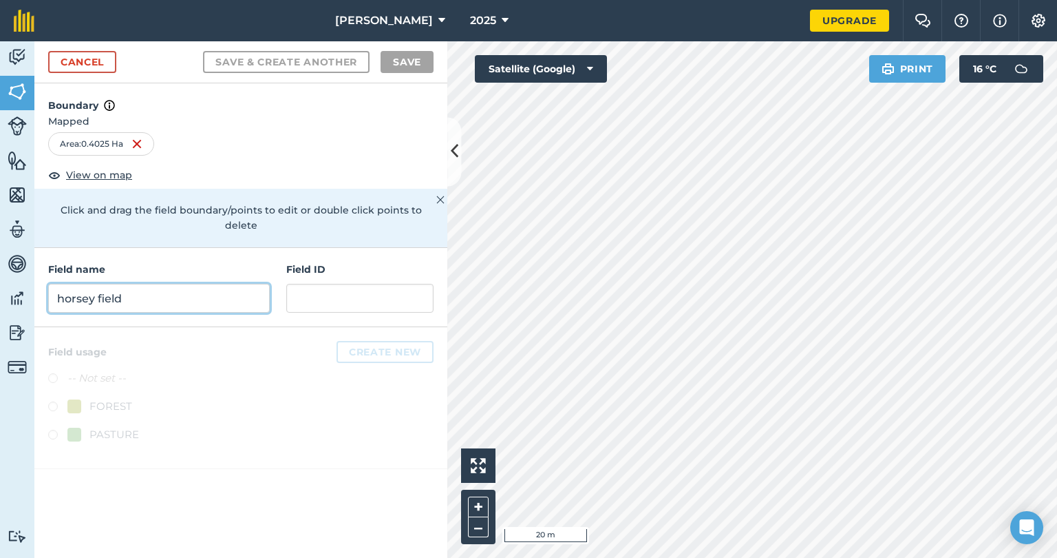
click at [186, 285] on input "horsey field" at bounding box center [159, 298] width 222 height 29
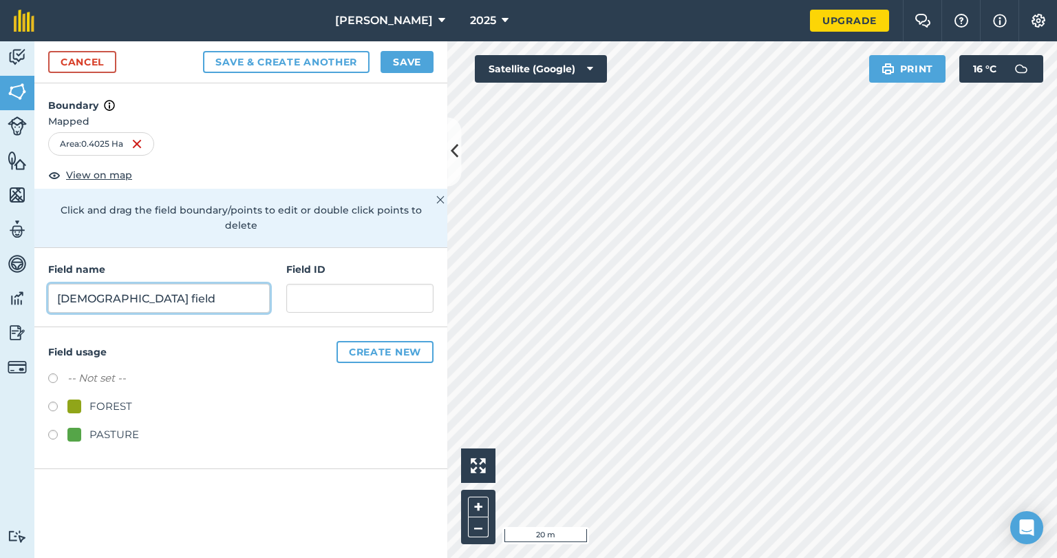
type input "Church field"
click at [58, 430] on label at bounding box center [57, 437] width 19 height 14
radio input "true"
click at [408, 63] on button "Save" at bounding box center [407, 62] width 53 height 22
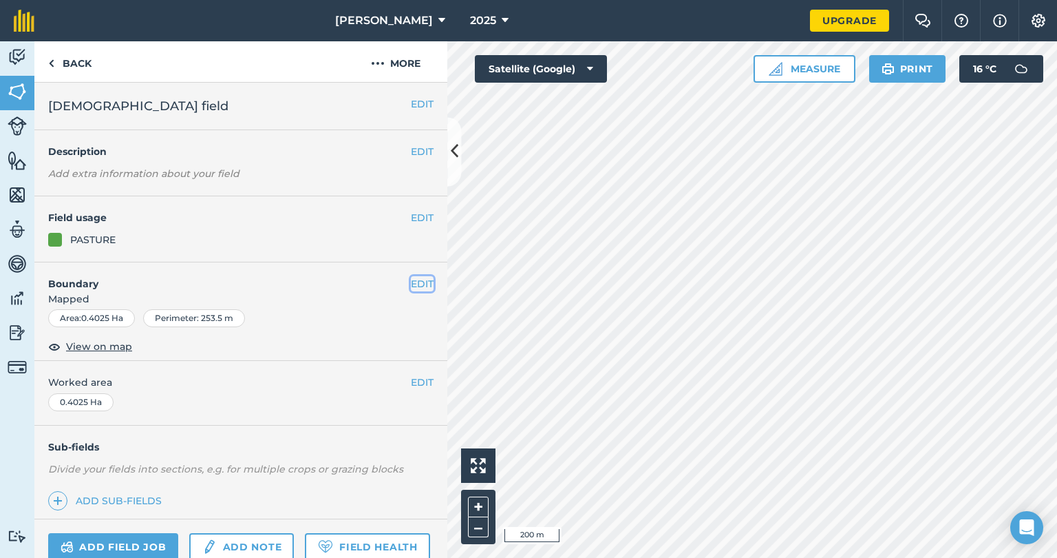
click at [415, 279] on button "EDIT" at bounding box center [422, 283] width 23 height 15
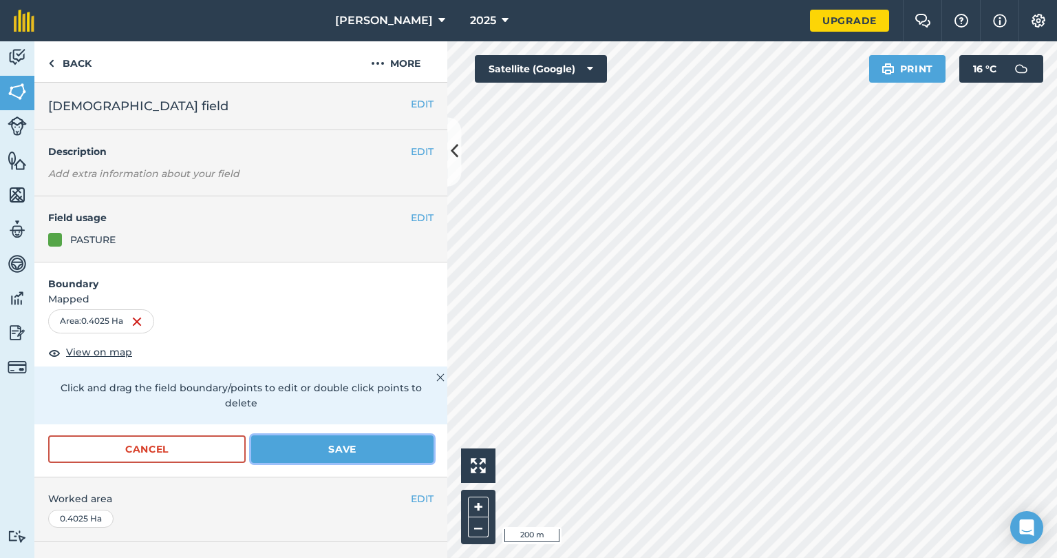
click at [375, 455] on button "Save" at bounding box center [342, 449] width 182 height 28
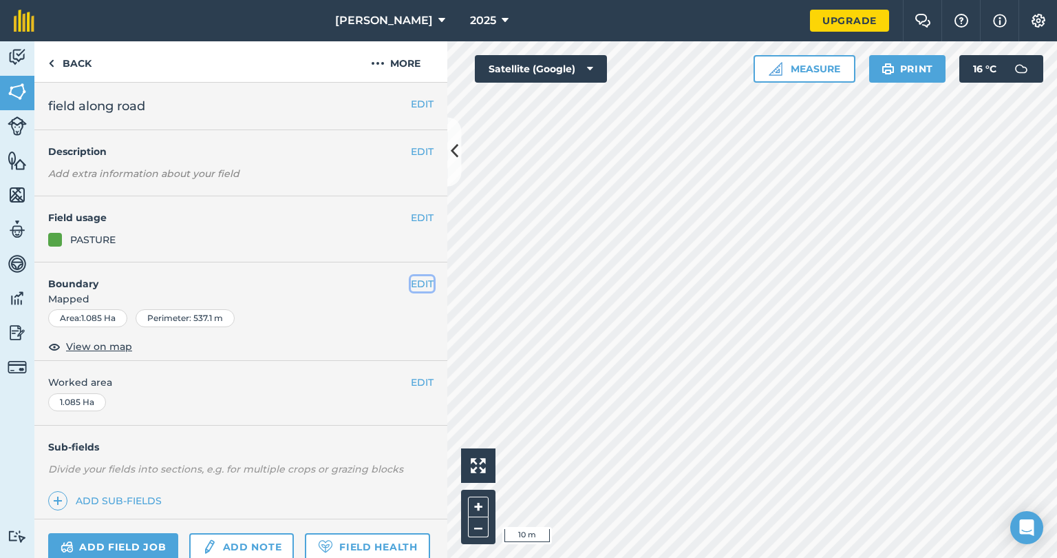
click at [411, 282] on button "EDIT" at bounding box center [422, 283] width 23 height 15
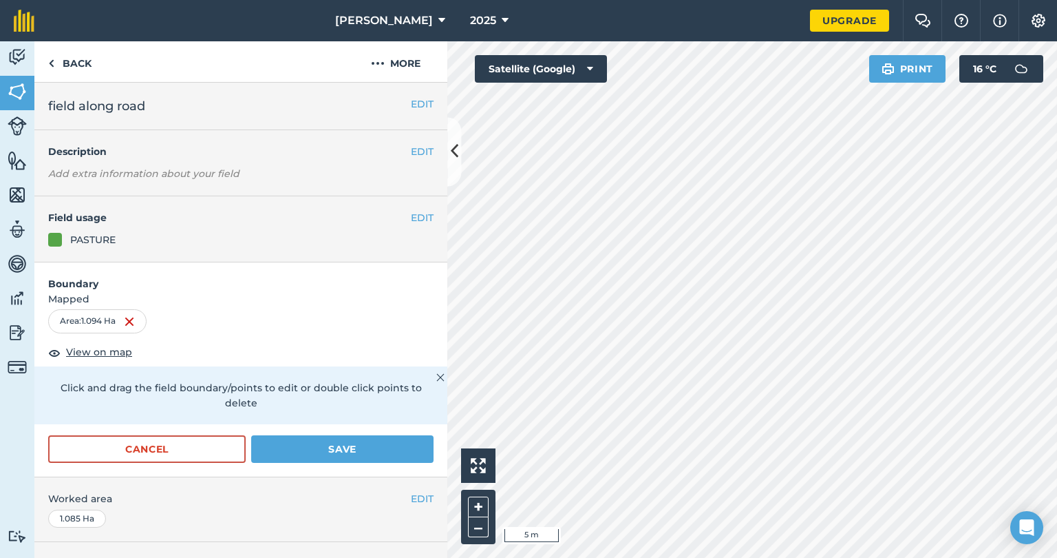
click at [547, 557] on html "wilson agri 2025 Upgrade Farm Chat Help Info Settings Map printing is not avail…" at bounding box center [528, 279] width 1057 height 558
click at [610, 557] on html "wilson agri 2025 Upgrade Farm Chat Help Info Settings Map printing is not avail…" at bounding box center [528, 279] width 1057 height 558
click at [622, 0] on html "wilson agri 2025 Upgrade Farm Chat Help Info Settings Map printing is not avail…" at bounding box center [528, 279] width 1057 height 558
click at [604, 14] on div "wilson agri 2025 Upgrade Farm Chat Help Info Settings Map printing is not avail…" at bounding box center [528, 279] width 1057 height 558
click at [598, 58] on div "Click to start drawing i 5 m + – Satellite (Google) Print 16 ° C" at bounding box center [752, 299] width 610 height 516
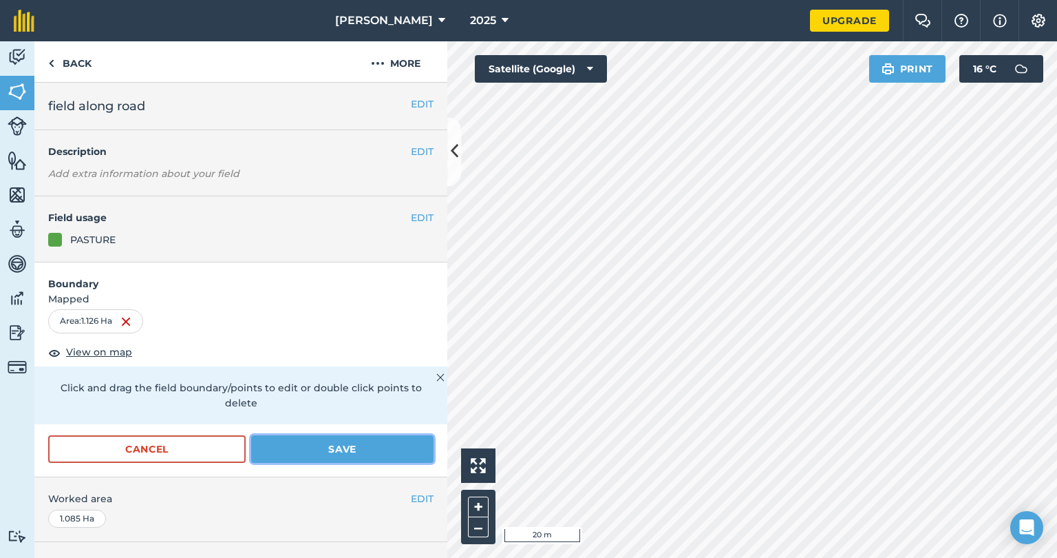
click at [295, 442] on button "Save" at bounding box center [342, 449] width 182 height 28
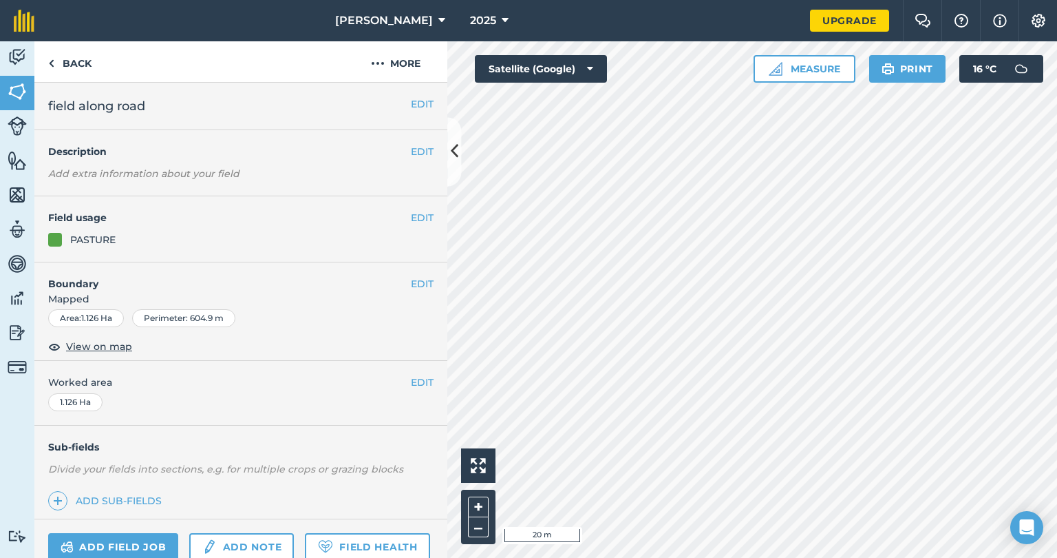
click at [653, 557] on html "wilson agri 2025 Upgrade Farm Chat Help Info Settings Map printing is not avail…" at bounding box center [528, 279] width 1057 height 558
click at [416, 285] on button "EDIT" at bounding box center [422, 283] width 23 height 15
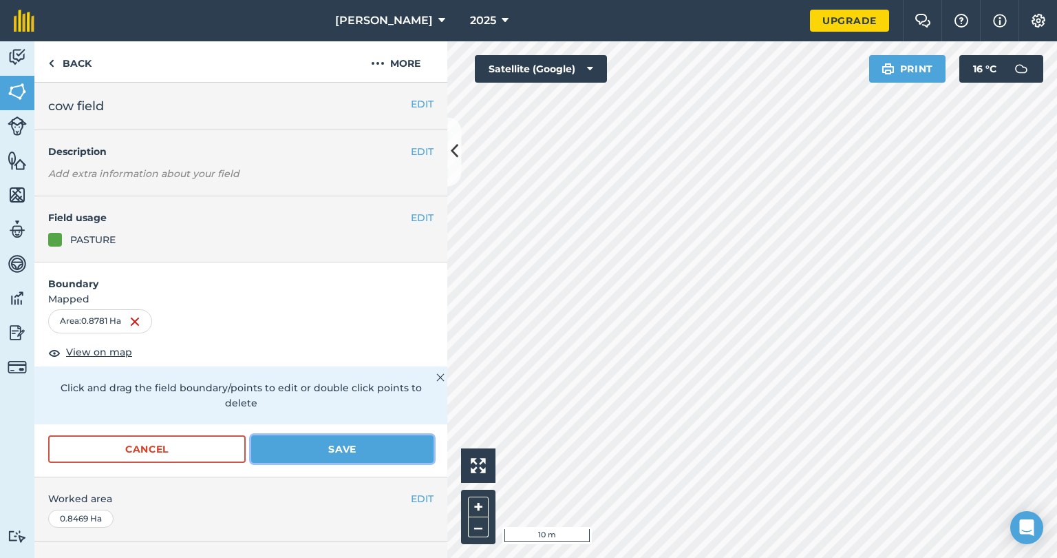
click at [315, 447] on button "Save" at bounding box center [342, 449] width 182 height 28
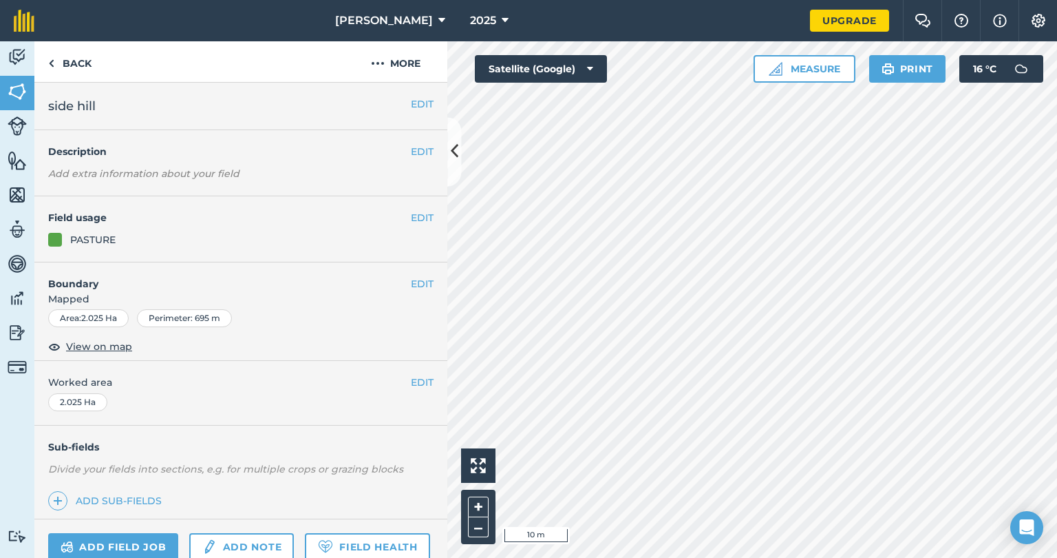
click at [922, 557] on html "wilson agri 2025 Upgrade Farm Chat Help Info Settings Map printing is not avail…" at bounding box center [528, 279] width 1057 height 558
click at [852, 557] on html "wilson agri 2025 Upgrade Farm Chat Help Info Settings Map printing is not avail…" at bounding box center [528, 279] width 1057 height 558
click at [766, 557] on html "wilson agri 2025 Upgrade Farm Chat Help Info Settings Map printing is not avail…" at bounding box center [528, 279] width 1057 height 558
click at [411, 285] on button "EDIT" at bounding box center [422, 283] width 23 height 15
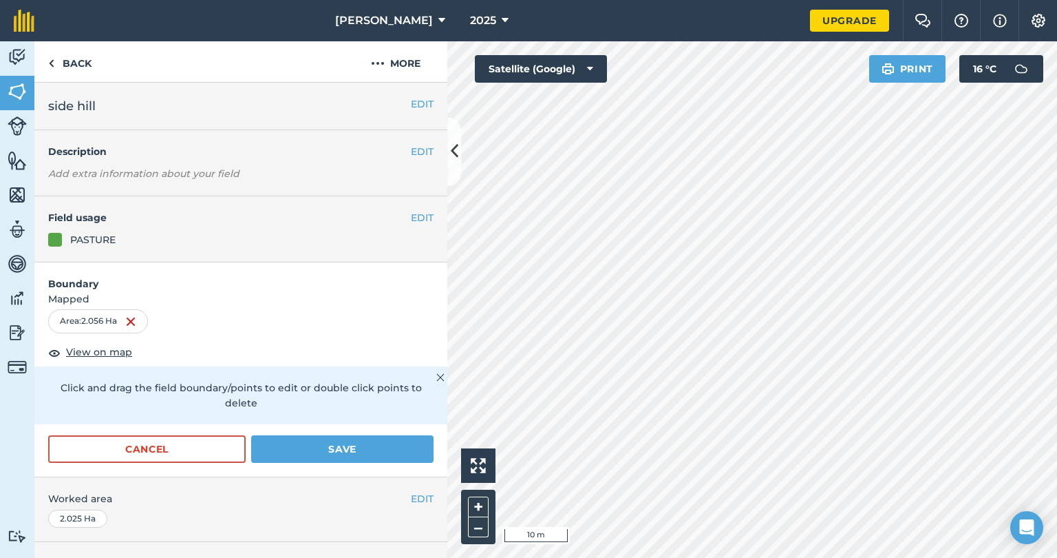
click at [662, 557] on html "wilson agri 2025 Upgrade Farm Chat Help Info Settings Map printing is not avail…" at bounding box center [528, 279] width 1057 height 558
click at [620, 557] on html "wilson agri 2025 Upgrade Farm Chat Help Info Settings Map printing is not avail…" at bounding box center [528, 279] width 1057 height 558
click at [700, 557] on html "wilson agri 2025 Upgrade Farm Chat Help Info Settings Map printing is not avail…" at bounding box center [528, 279] width 1057 height 558
click at [358, 443] on button "Save" at bounding box center [342, 449] width 182 height 28
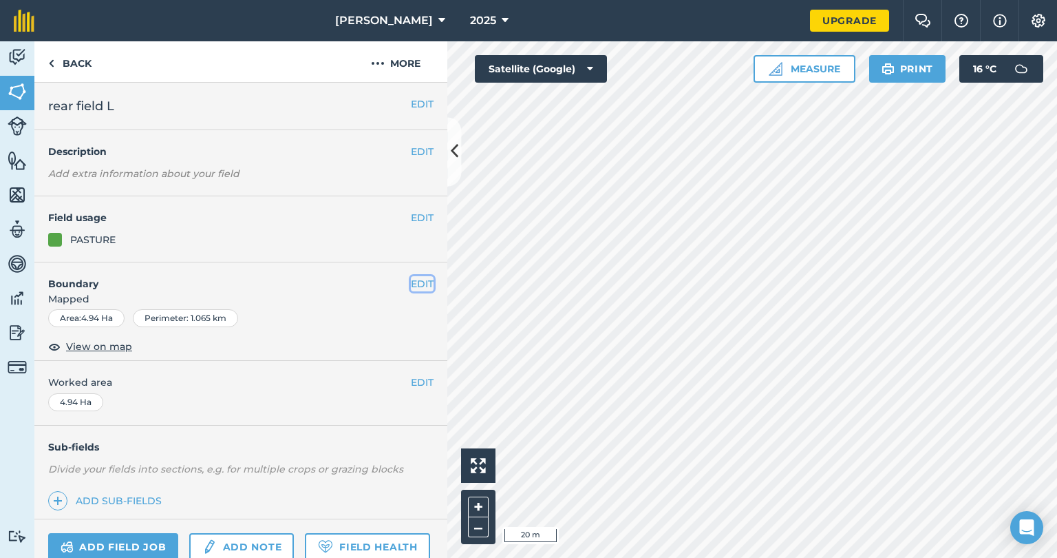
click at [411, 282] on button "EDIT" at bounding box center [422, 283] width 23 height 15
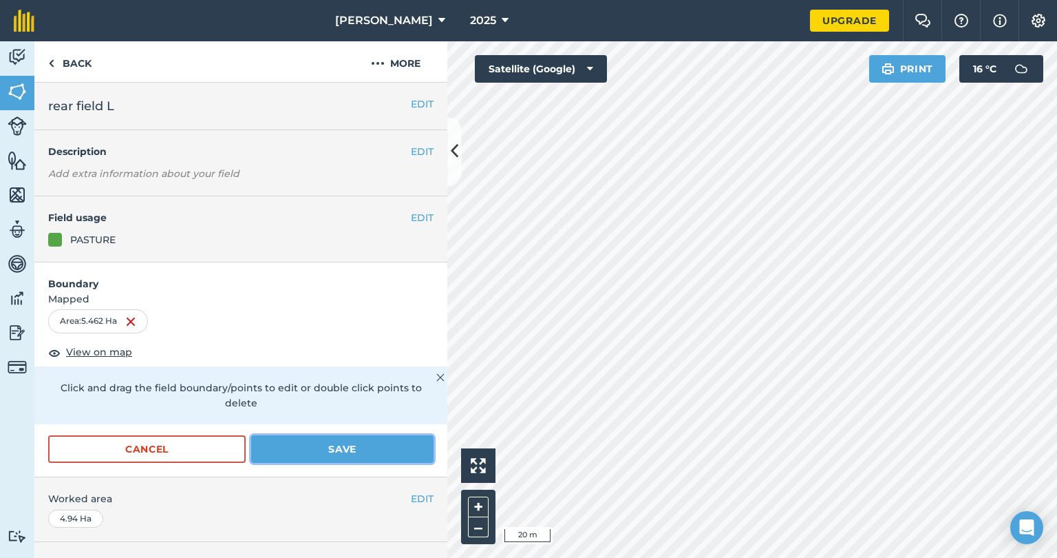
click at [370, 450] on button "Save" at bounding box center [342, 449] width 182 height 28
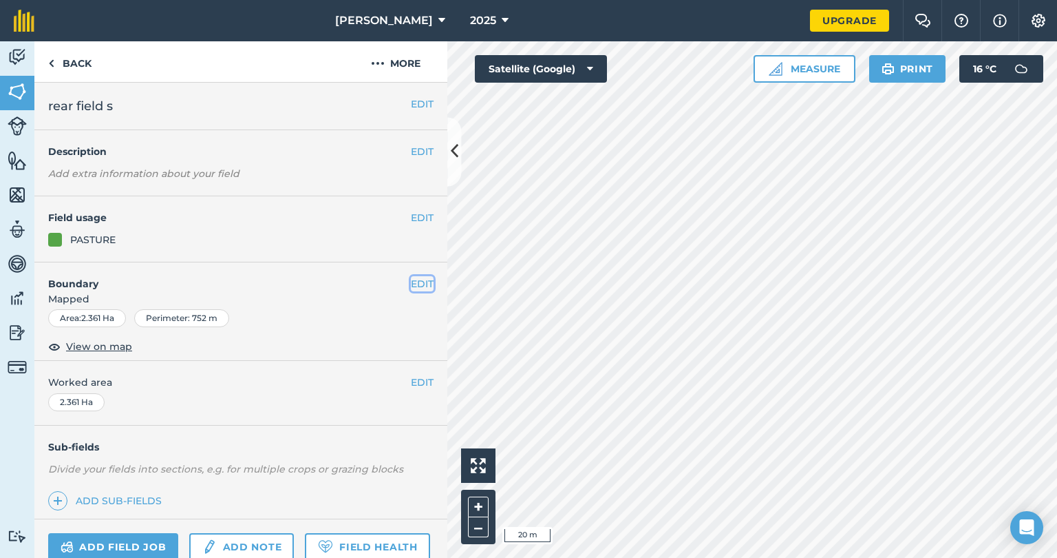
click at [414, 280] on button "EDIT" at bounding box center [422, 283] width 23 height 15
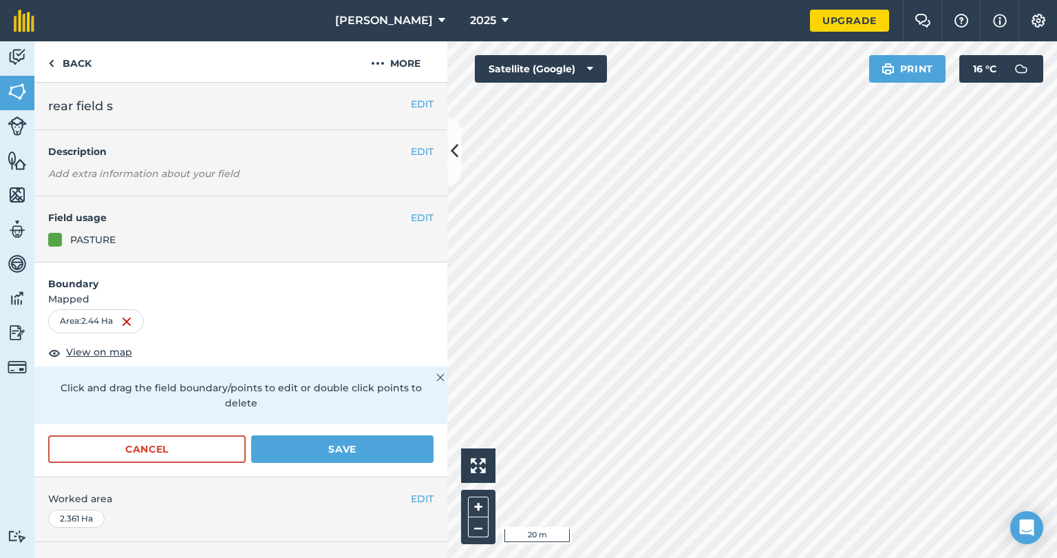
click at [418, 481] on div "Activity Fields Livestock Features Maps Team Vehicles Data Reporting Billing Tu…" at bounding box center [528, 299] width 1057 height 516
click at [334, 445] on button "Save" at bounding box center [342, 449] width 182 height 28
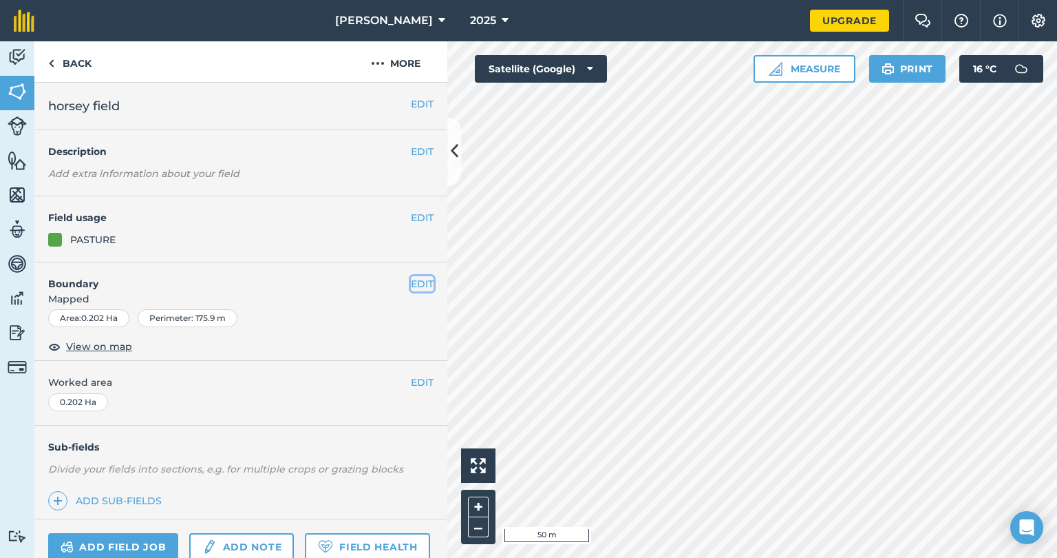
click at [413, 282] on button "EDIT" at bounding box center [422, 283] width 23 height 15
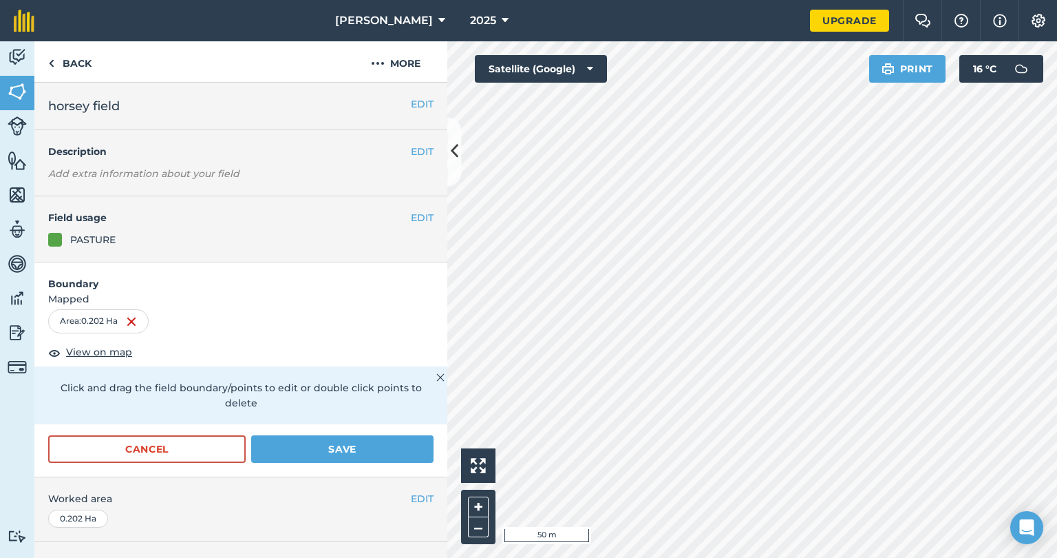
click at [406, 364] on div "Activity Fields Livestock Features Maps Team Vehicles Data Reporting Billing Tu…" at bounding box center [528, 299] width 1057 height 516
click at [695, 557] on html "wilson agri 2025 Upgrade Farm Chat Help Info Settings Map printing is not avail…" at bounding box center [528, 279] width 1057 height 558
click at [366, 452] on button "Save" at bounding box center [342, 449] width 182 height 28
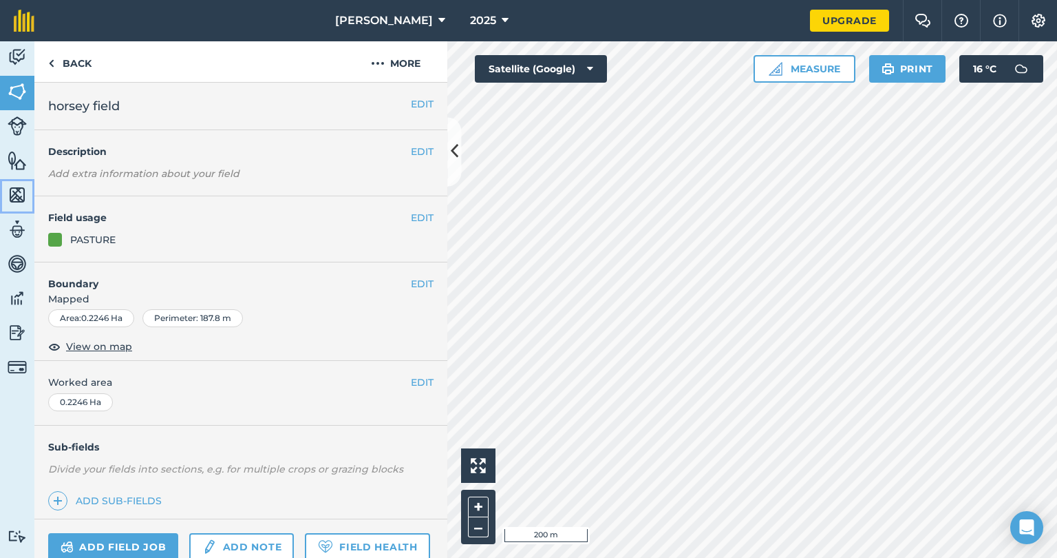
click at [19, 199] on img at bounding box center [17, 195] width 19 height 21
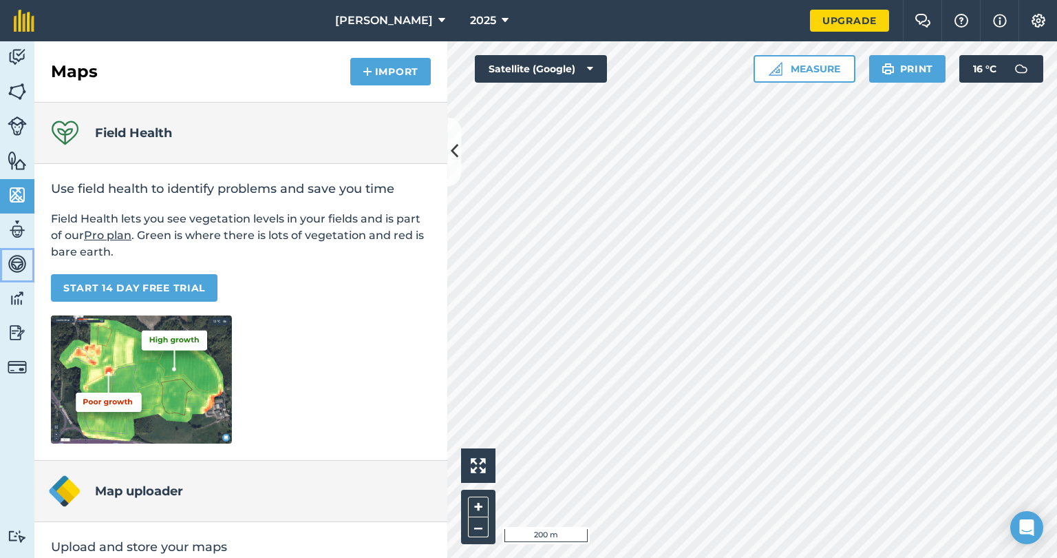
click at [13, 269] on img at bounding box center [17, 263] width 19 height 21
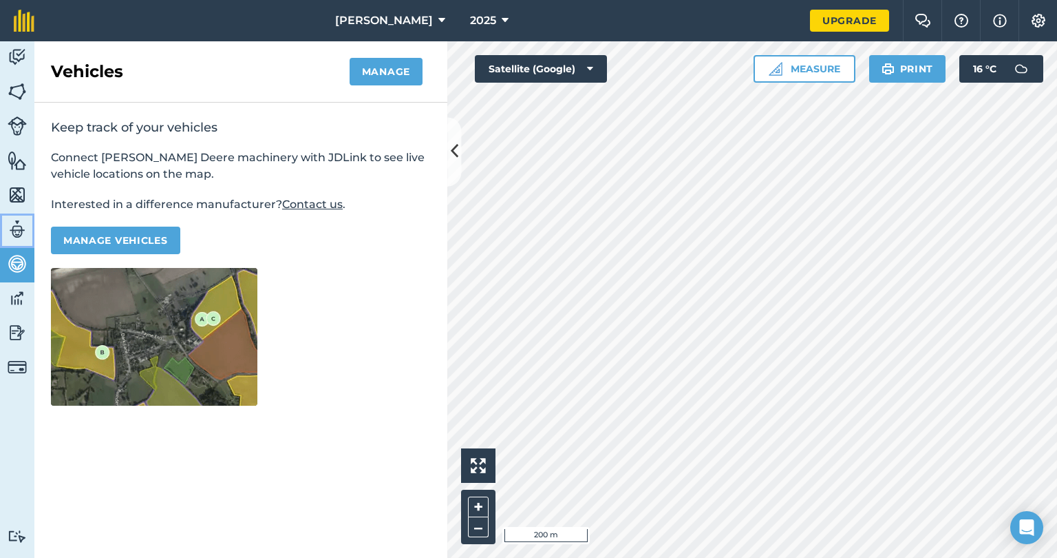
click at [11, 227] on img at bounding box center [17, 229] width 19 height 21
select select "MEMBER"
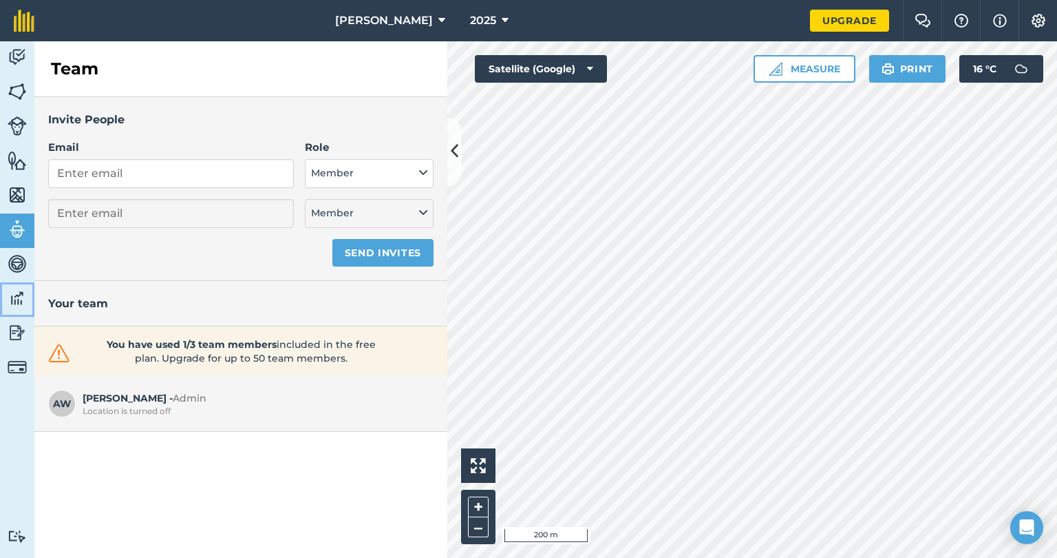
click at [17, 303] on img at bounding box center [17, 298] width 19 height 21
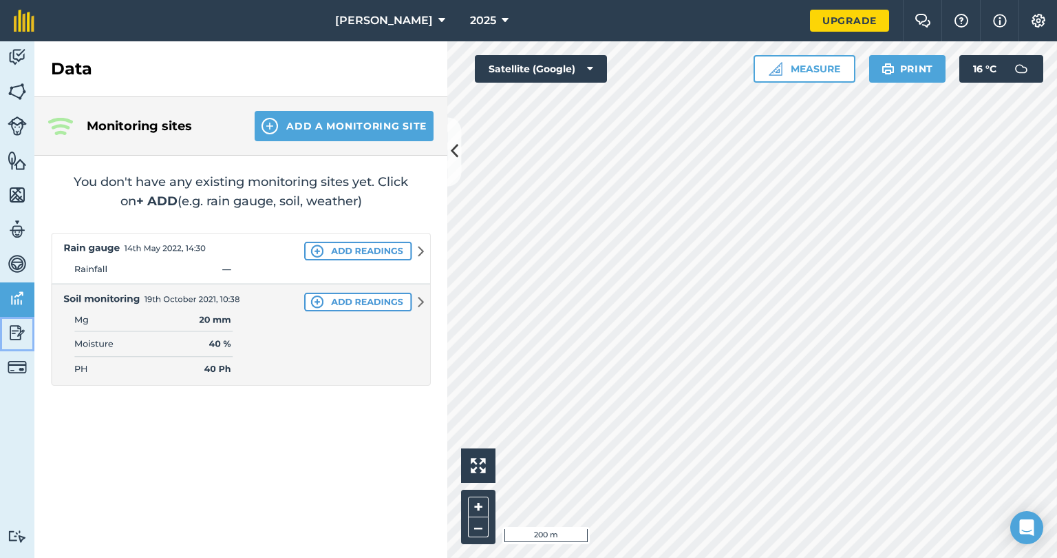
click at [3, 342] on link "Reporting" at bounding box center [17, 334] width 34 height 34
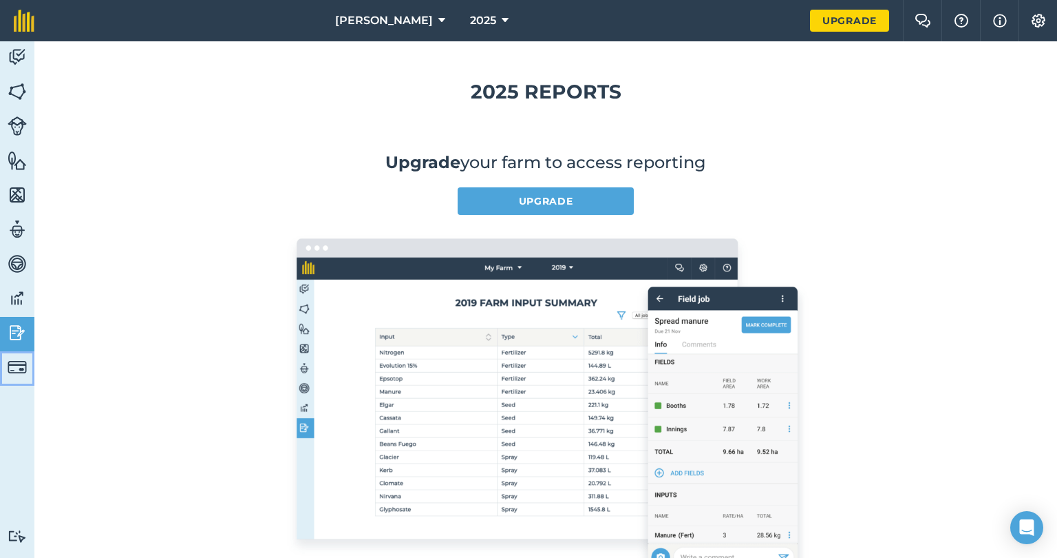
click at [6, 361] on link "Billing" at bounding box center [17, 368] width 34 height 34
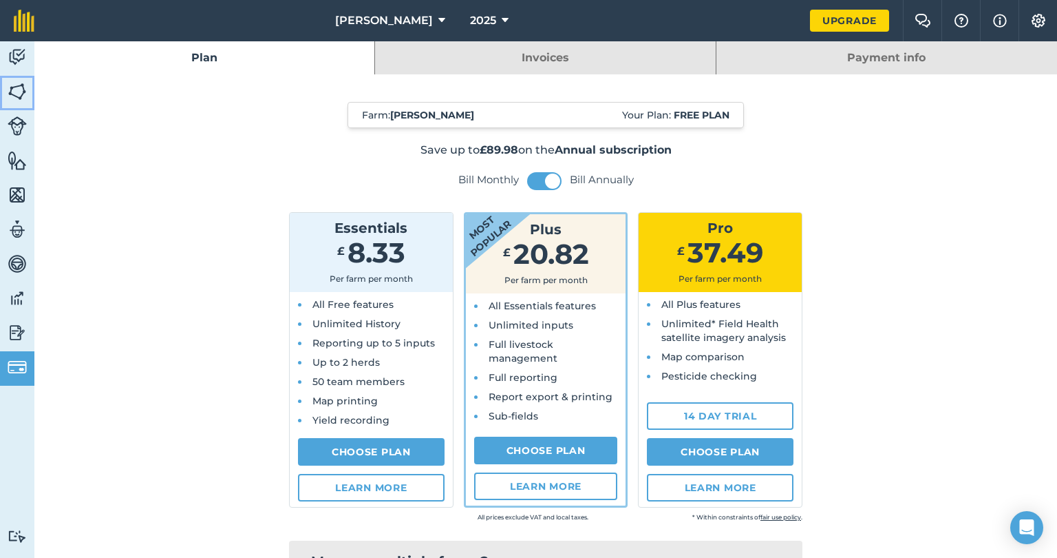
click at [17, 97] on img at bounding box center [17, 91] width 19 height 21
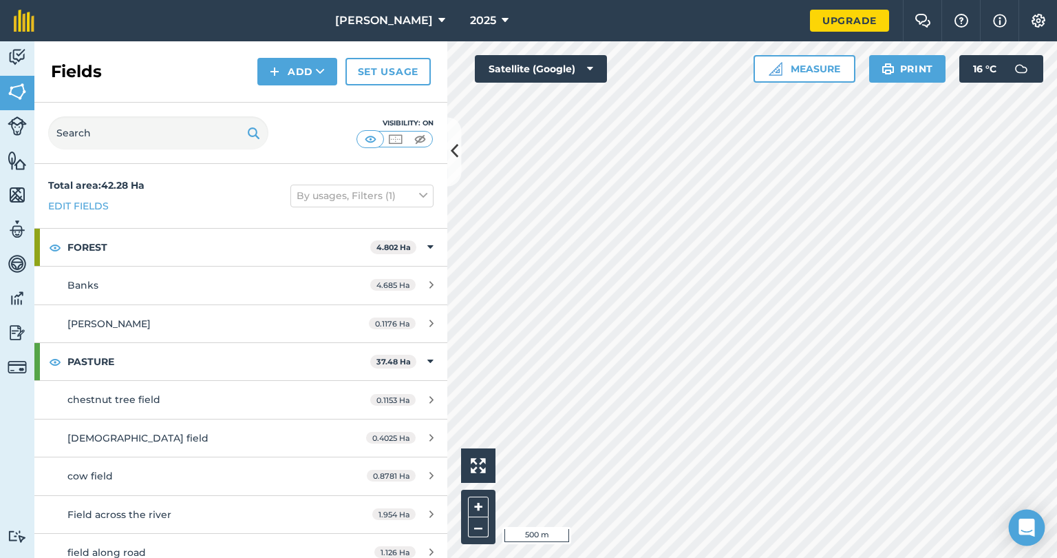
click at [1030, 529] on icon "Open Intercom Messenger" at bounding box center [1027, 527] width 18 height 18
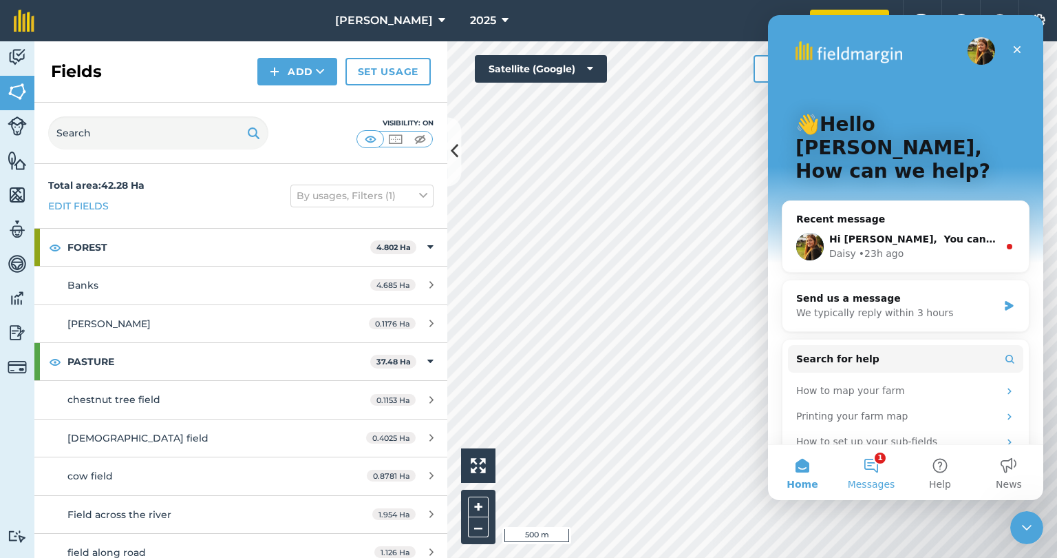
click at [886, 476] on button "1 Messages" at bounding box center [871, 472] width 69 height 55
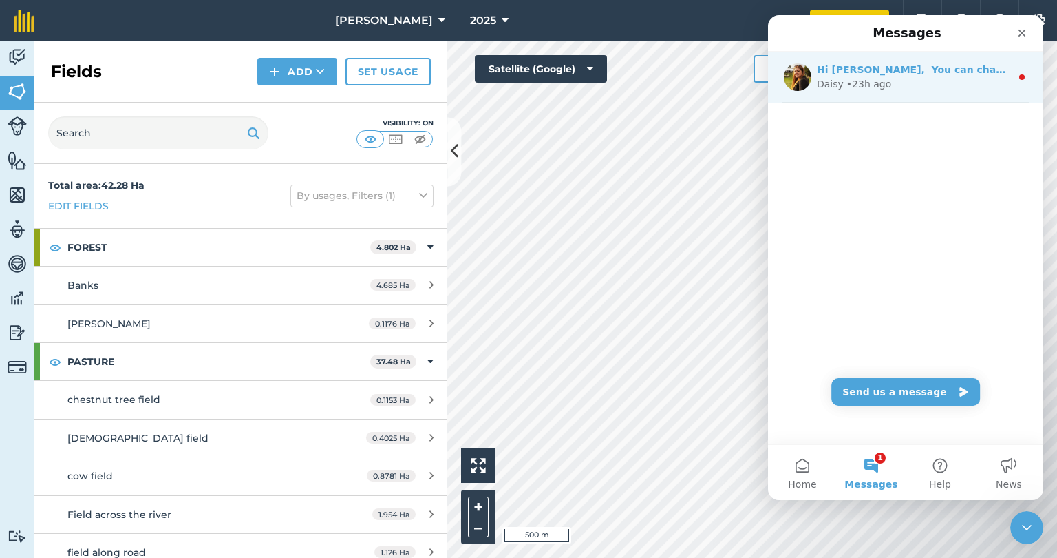
click at [931, 79] on div "Daisy • 23h ago" at bounding box center [914, 84] width 194 height 14
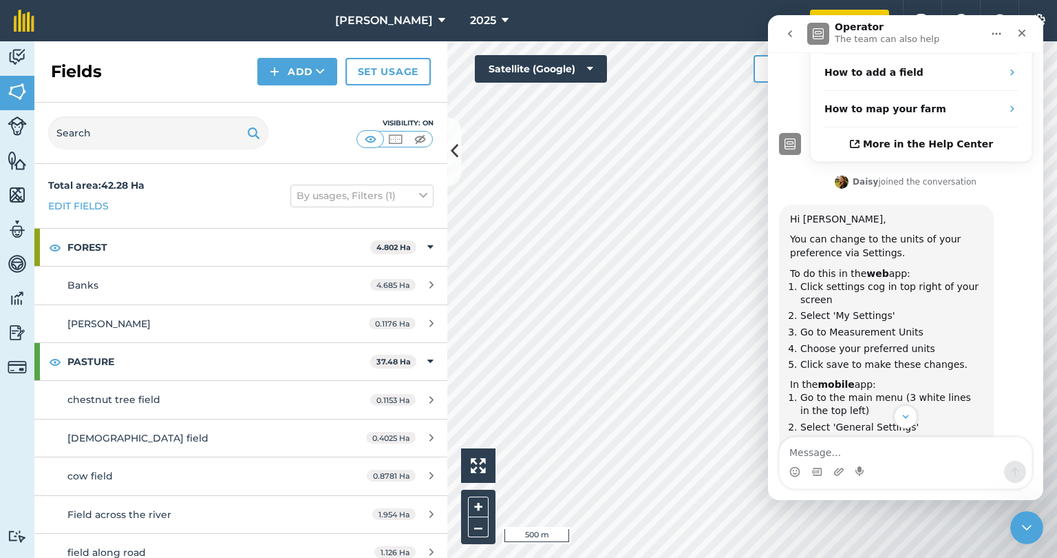
scroll to position [317, 0]
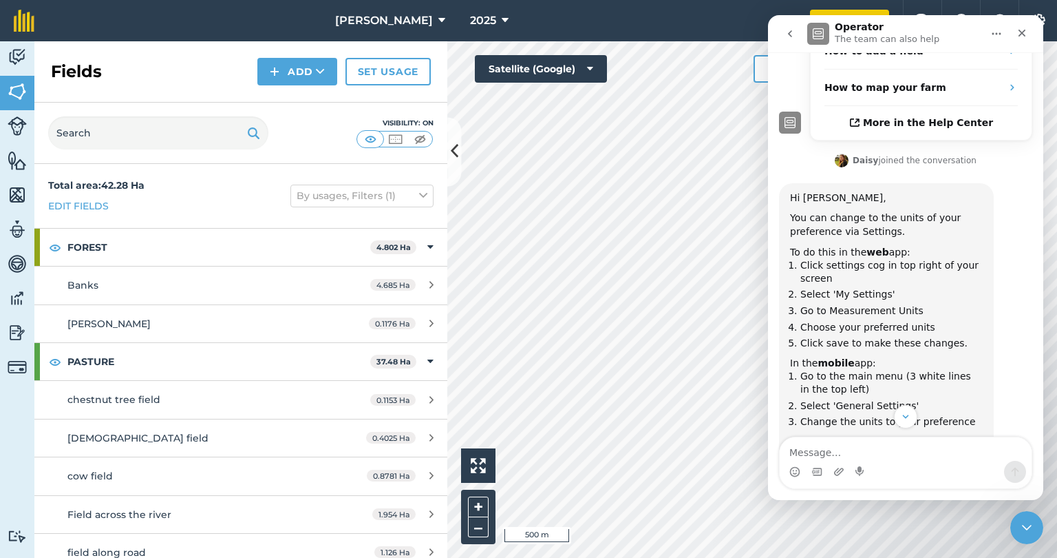
click at [789, 33] on icon "go back" at bounding box center [790, 33] width 4 height 7
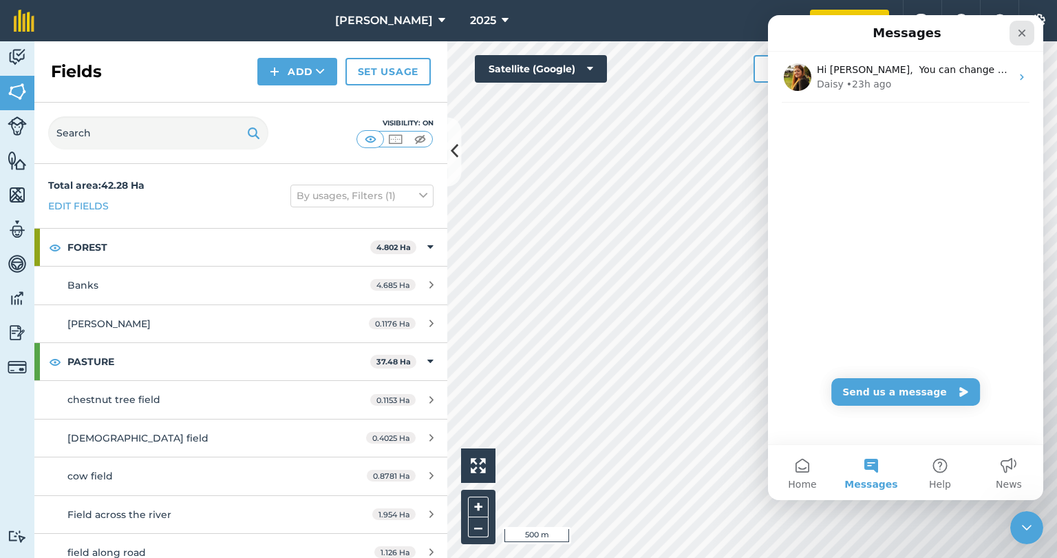
click at [1019, 31] on icon "Close" at bounding box center [1022, 33] width 11 height 11
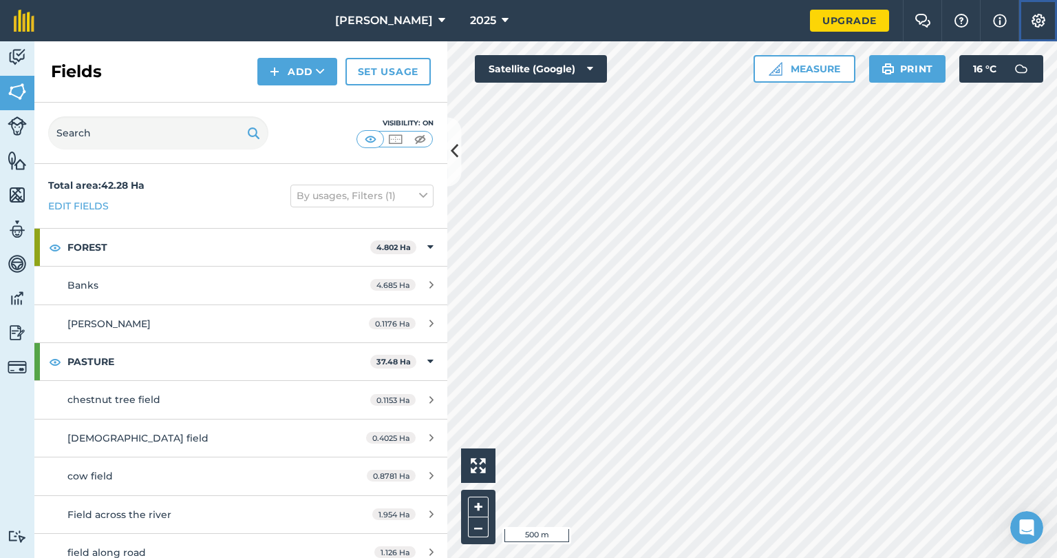
click at [1038, 23] on img at bounding box center [1039, 21] width 17 height 14
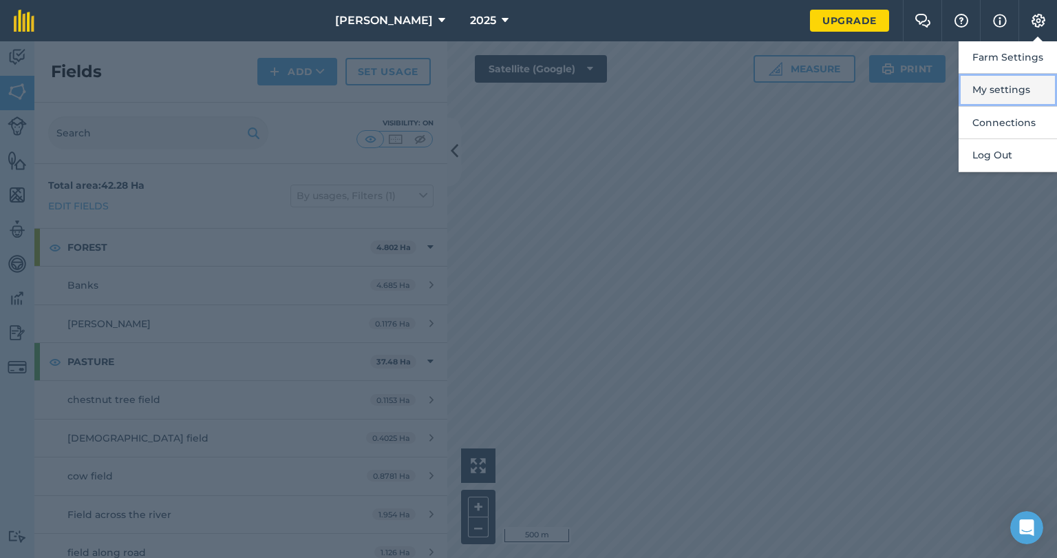
click at [1019, 89] on button "My settings" at bounding box center [1008, 90] width 98 height 32
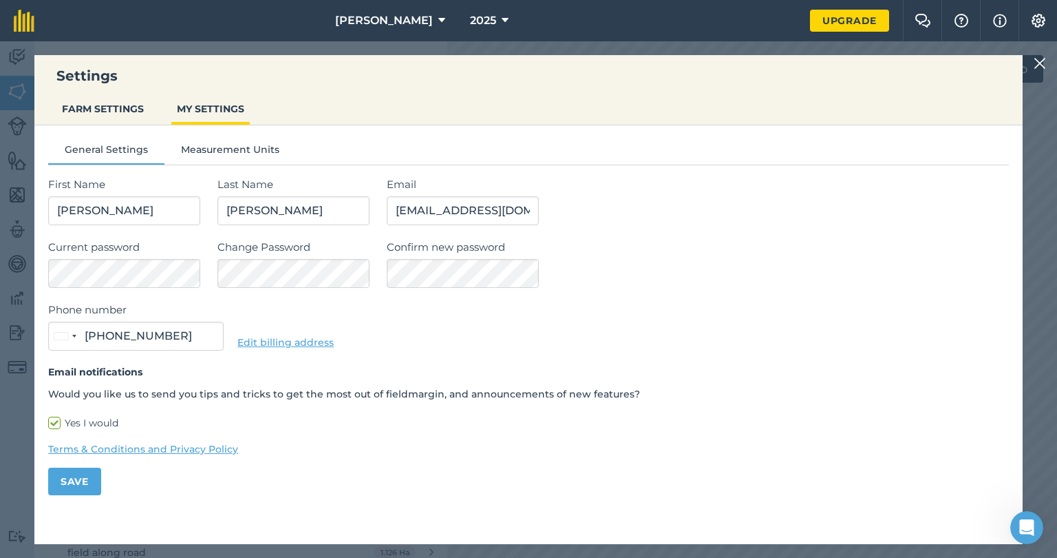
type input "07544 194331"
click at [198, 148] on button "Measurement Units" at bounding box center [230, 152] width 131 height 21
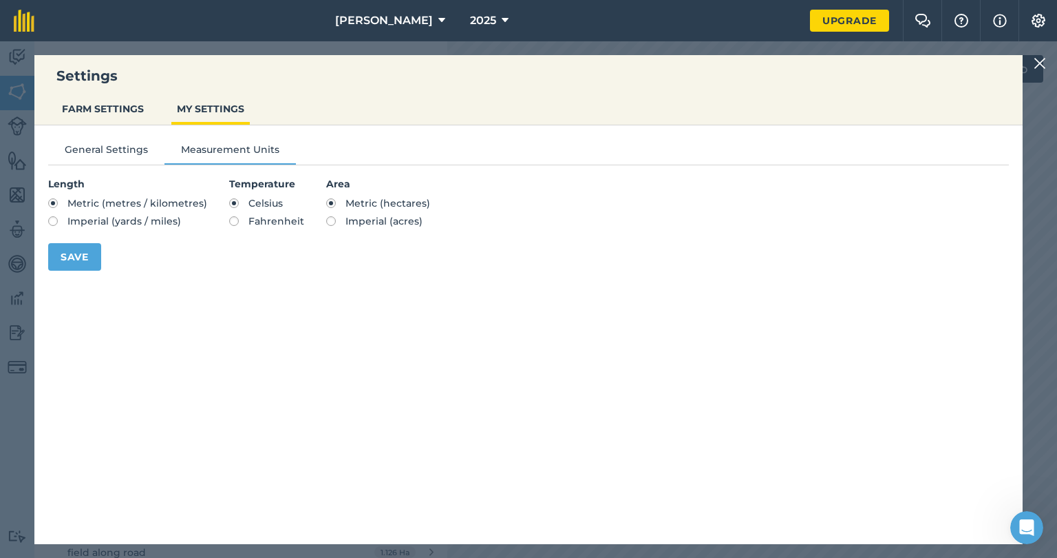
click at [333, 221] on label "Imperial (acres)" at bounding box center [378, 221] width 104 height 10
radio input "true"
radio input "false"
click at [83, 268] on button "Save" at bounding box center [74, 257] width 53 height 28
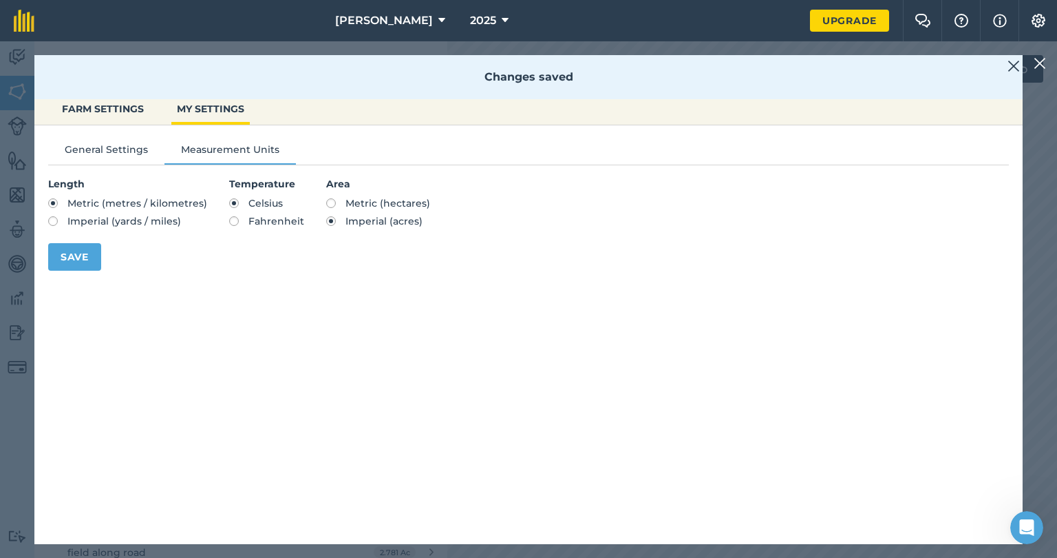
click at [1047, 62] on div at bounding box center [1042, 63] width 17 height 17
